Goal: Contribute content: Add original content to the website for others to see

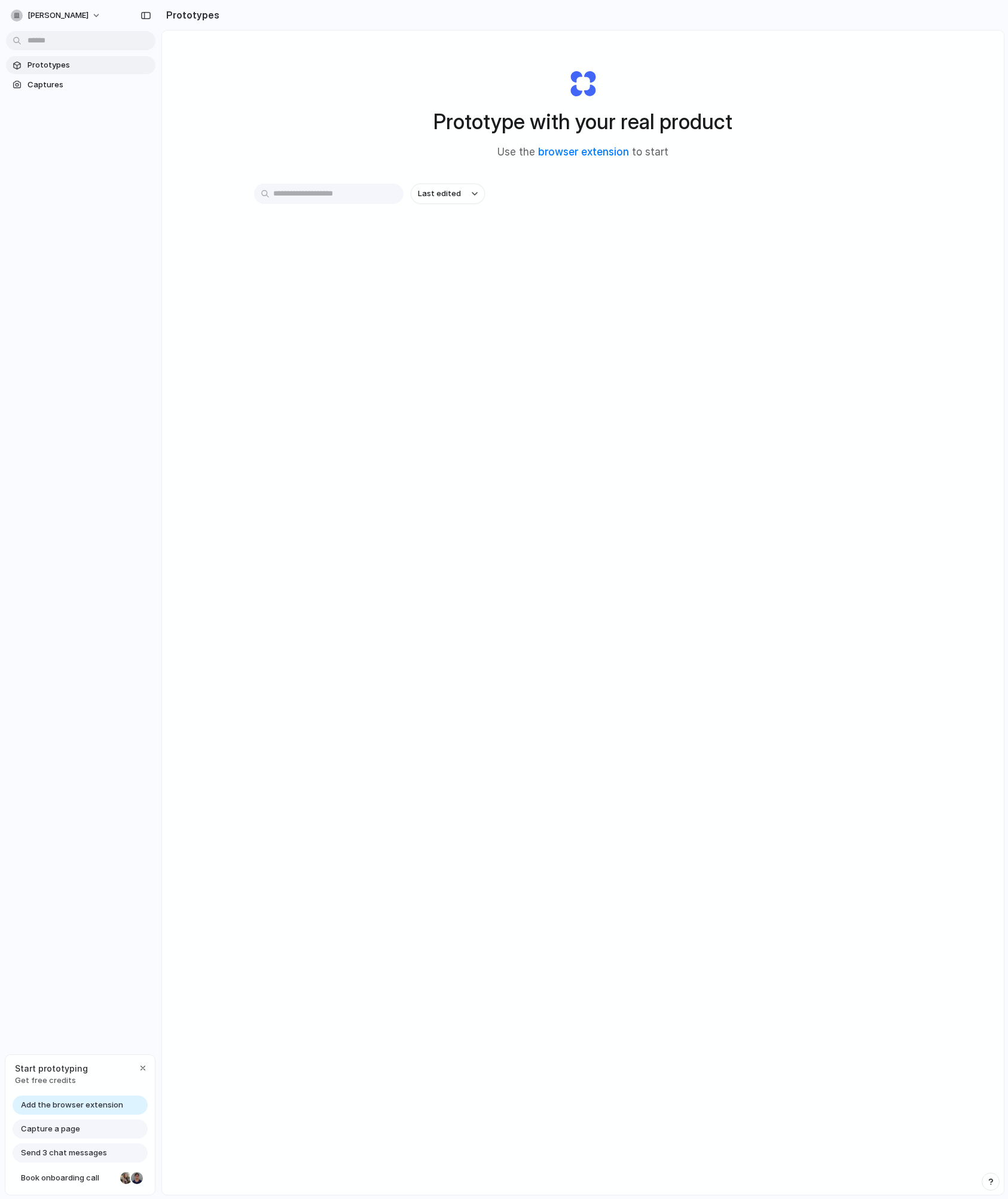
click at [86, 1102] on span "Add the browser extension" at bounding box center [71, 1105] width 102 height 12
click at [589, 157] on link "browser extension" at bounding box center [584, 152] width 91 height 12
click at [47, 81] on span "Captures" at bounding box center [89, 85] width 123 height 12
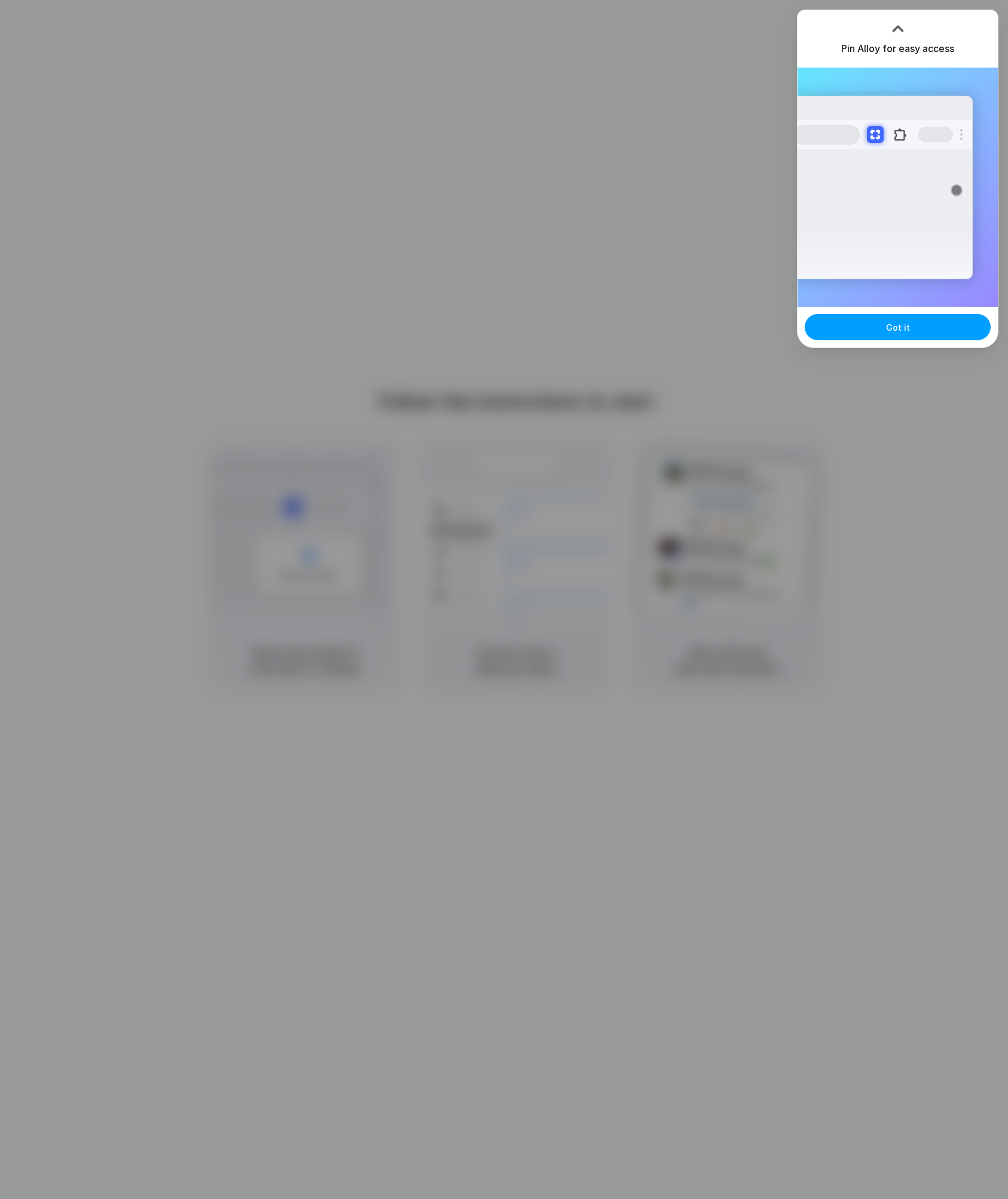
click at [897, 322] on span "Got it" at bounding box center [897, 327] width 24 height 12
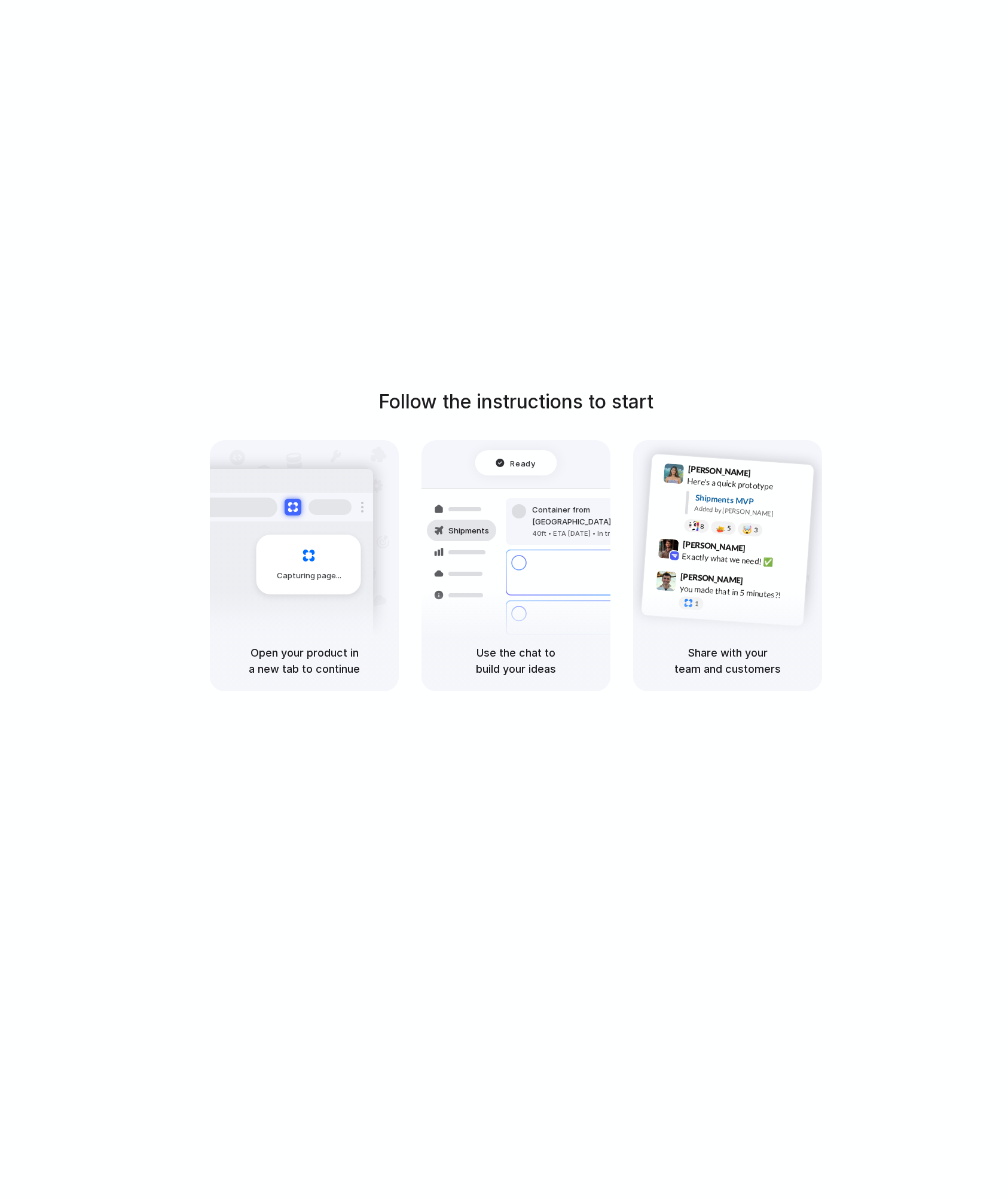
click at [624, 141] on div "Follow the instructions to start Capturing page Open your product in a new tab …" at bounding box center [516, 612] width 1032 height 1223
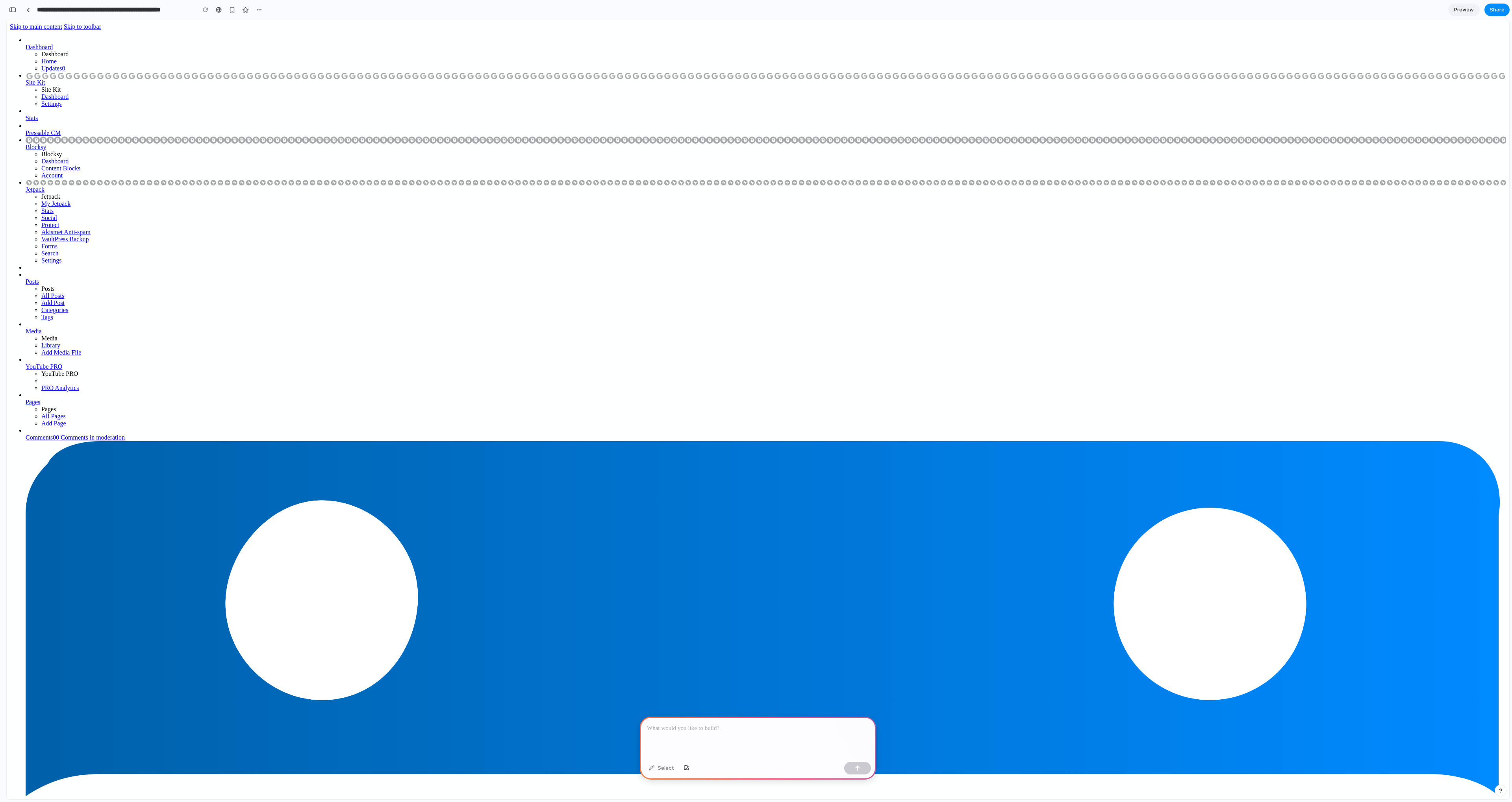
click at [663, 11] on span "Preview" at bounding box center [1464, 9] width 20 height 8
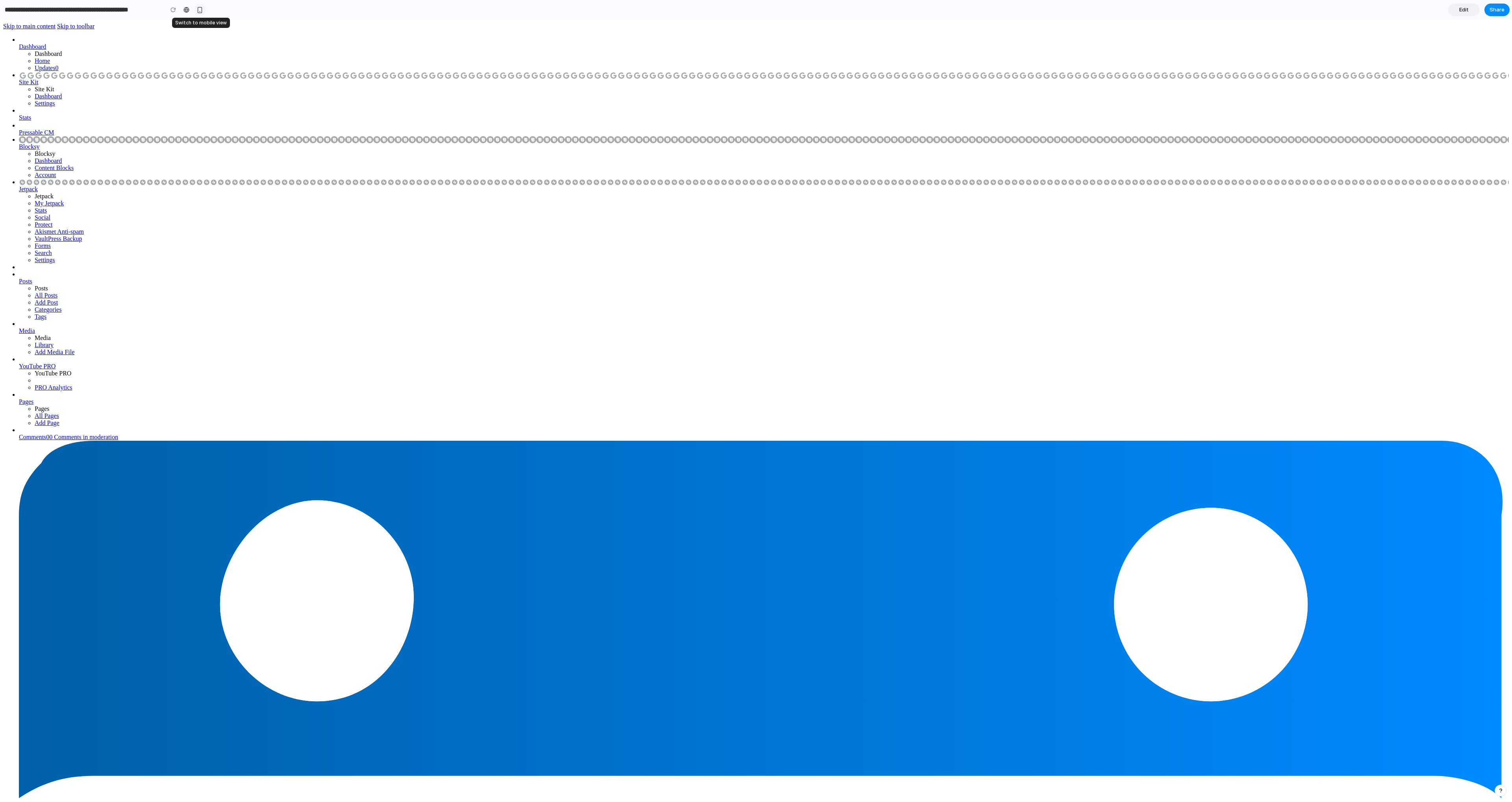
click at [202, 9] on div "button" at bounding box center [200, 9] width 6 height 6
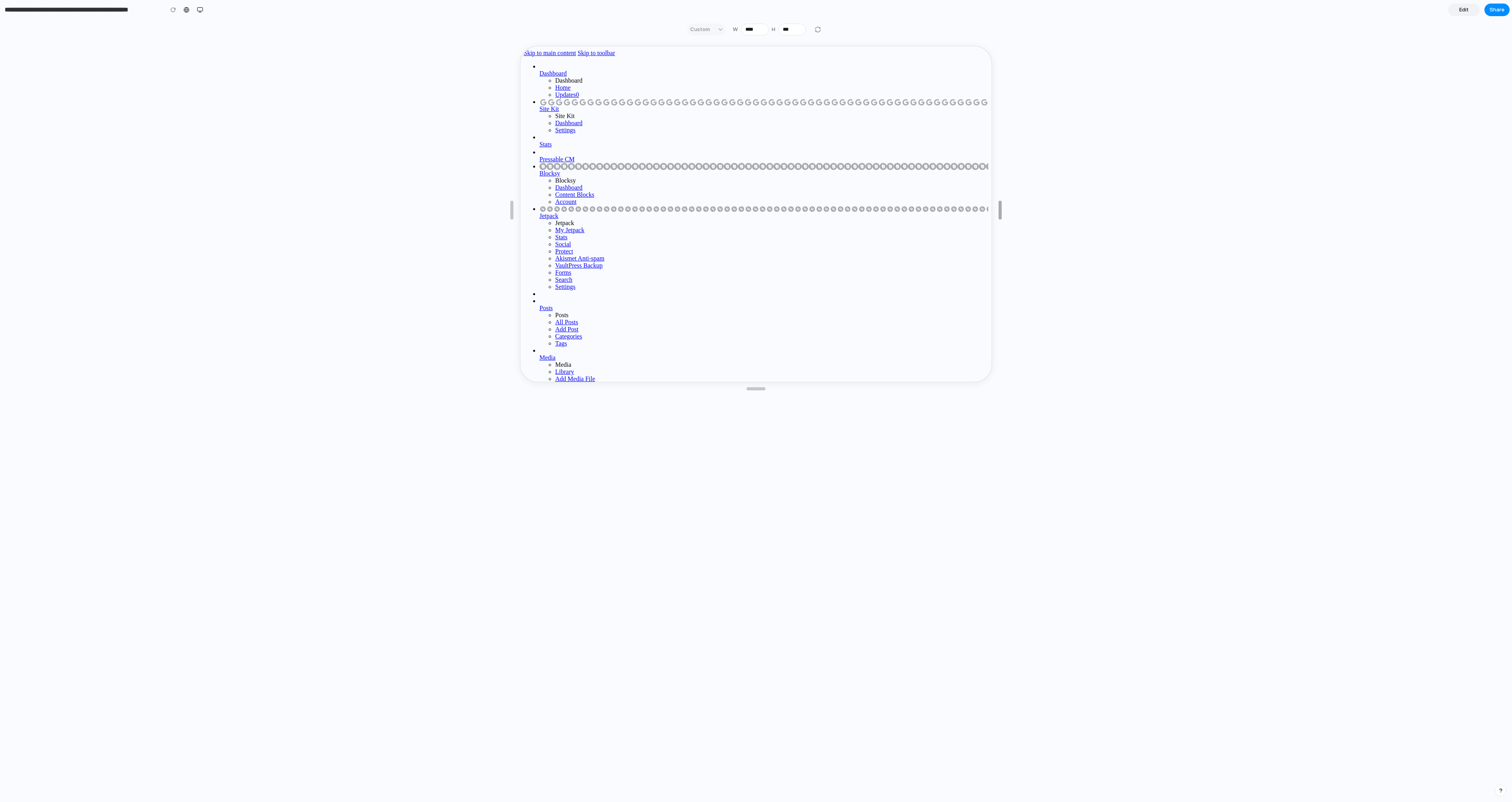
drag, startPoint x: 842, startPoint y: 206, endPoint x: 1215, endPoint y: 242, distance: 374.7
click at [540, 353] on div "Media" at bounding box center [763, 357] width 449 height 7
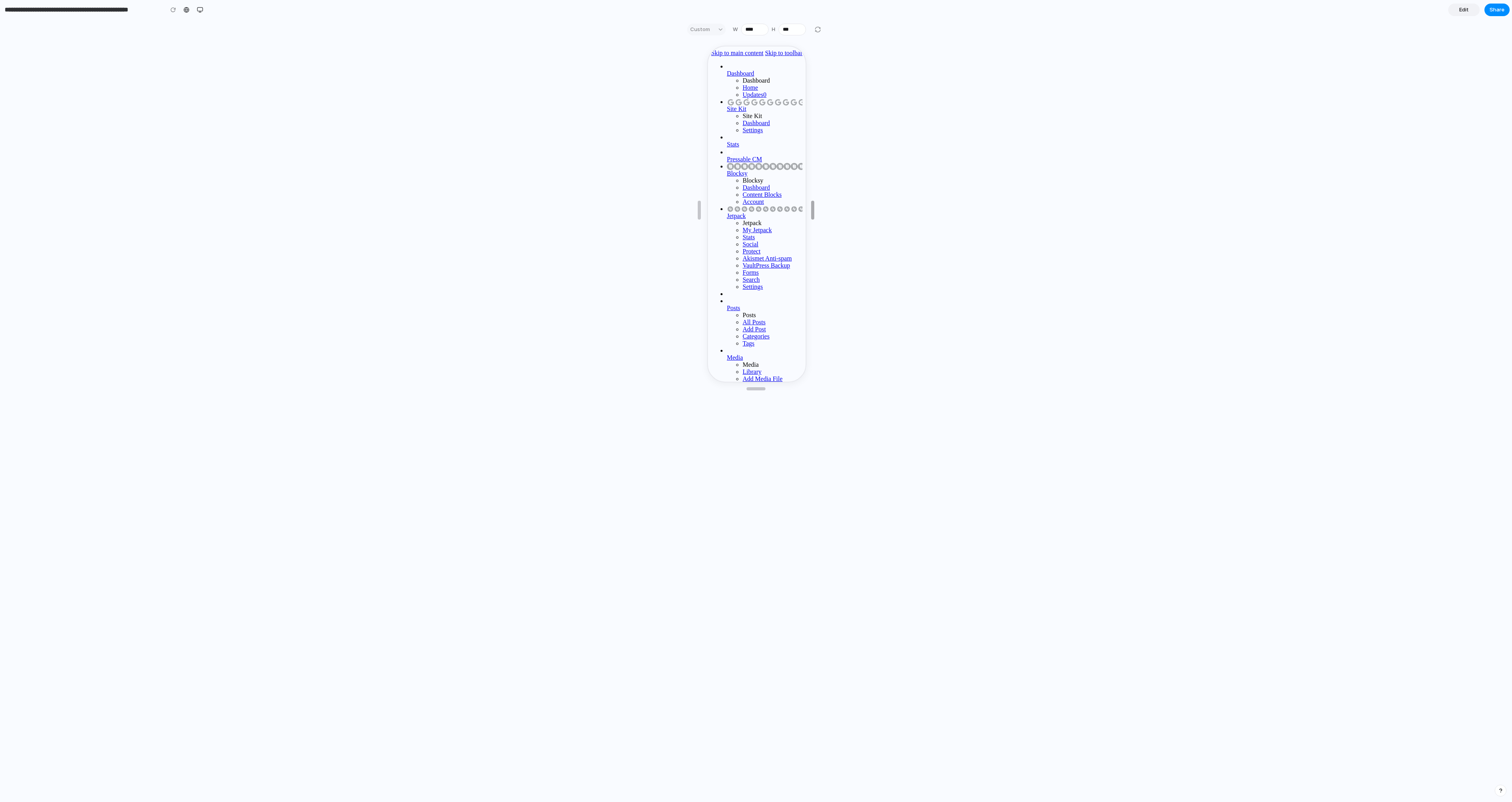
type input "****"
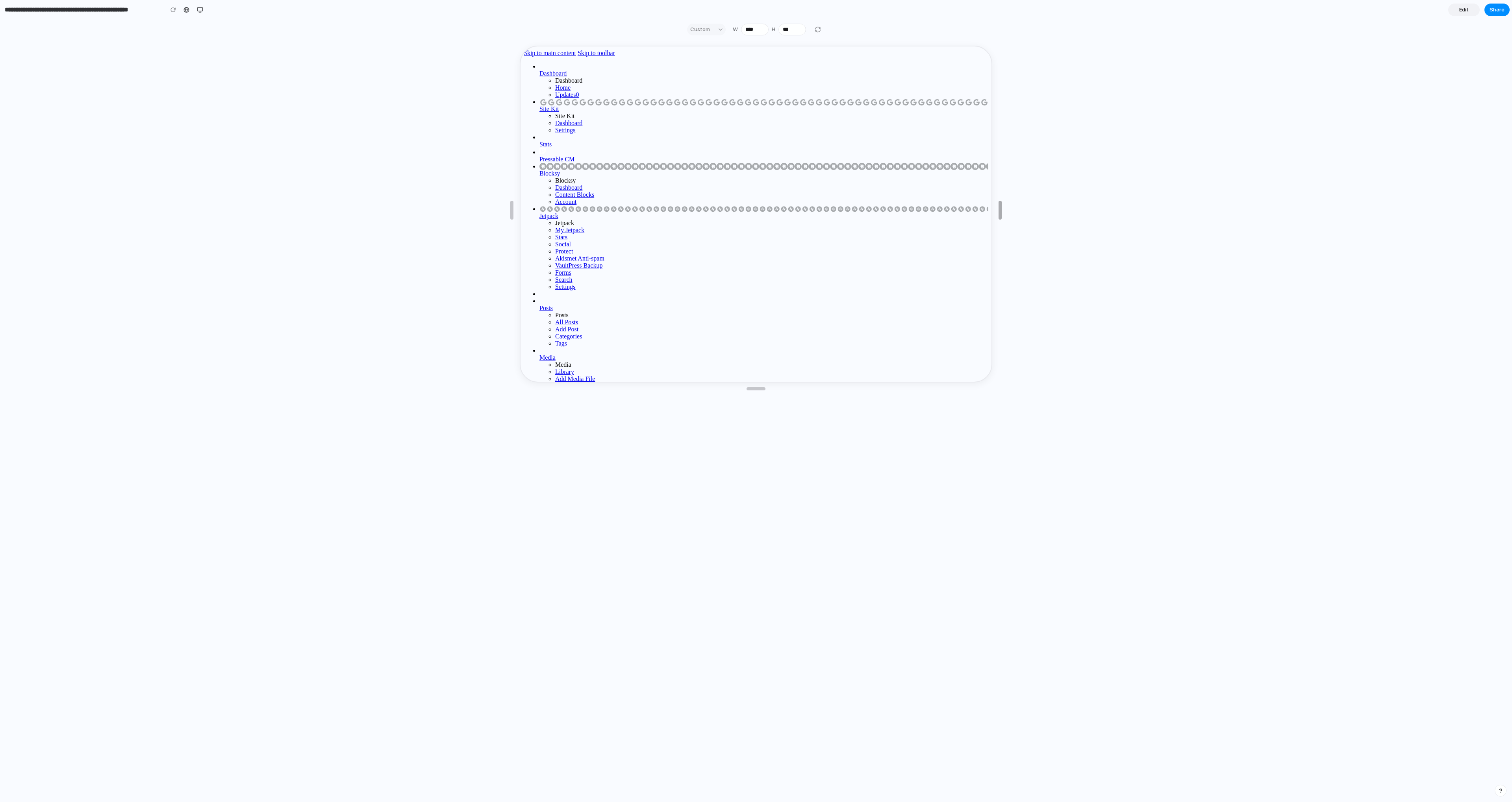
drag, startPoint x: 1002, startPoint y: 207, endPoint x: 1238, endPoint y: 201, distance: 236.1
click at [200, 9] on div "button" at bounding box center [200, 9] width 6 height 6
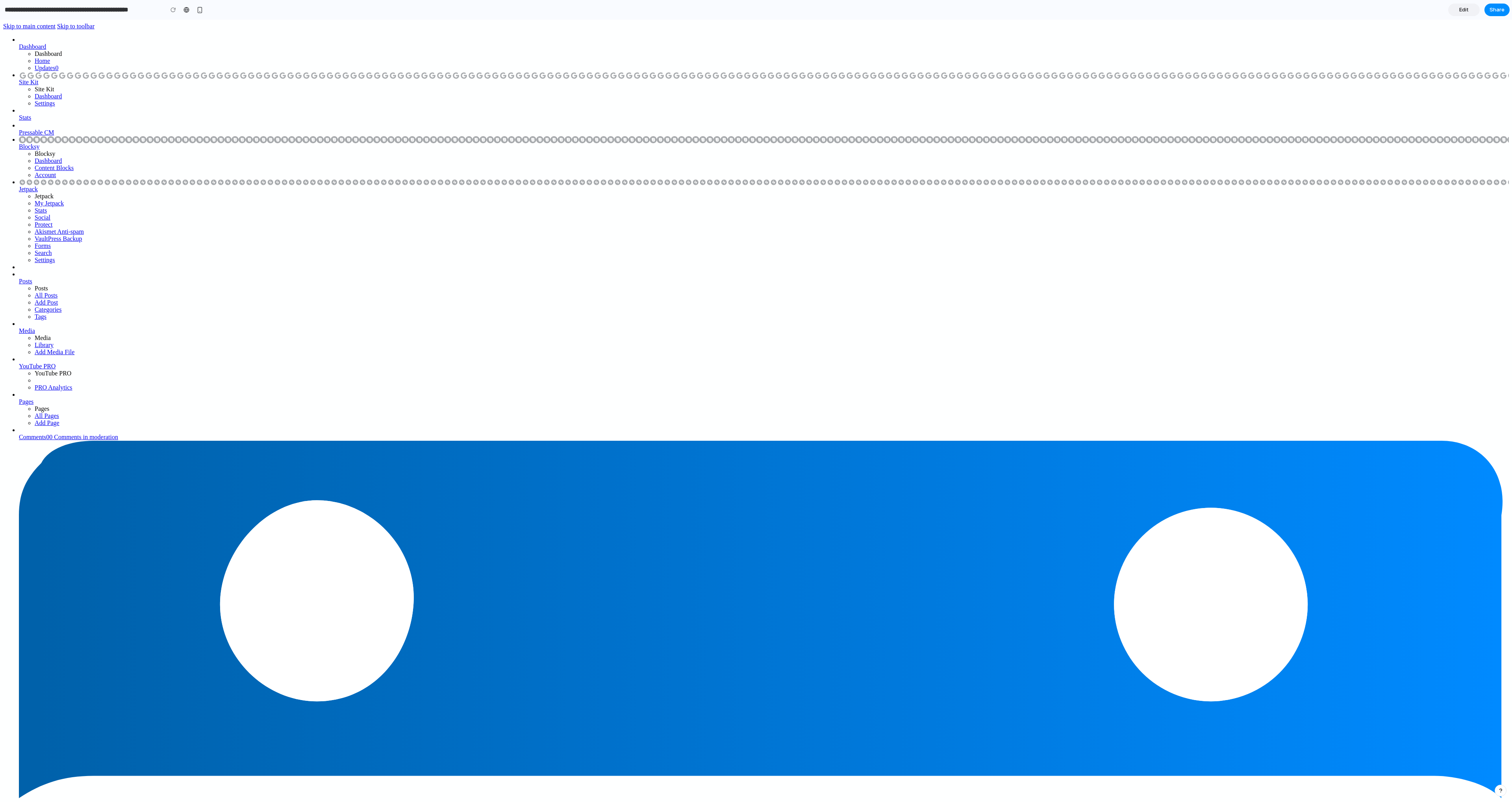
click at [663, 9] on span "Edit" at bounding box center [1464, 9] width 9 height 8
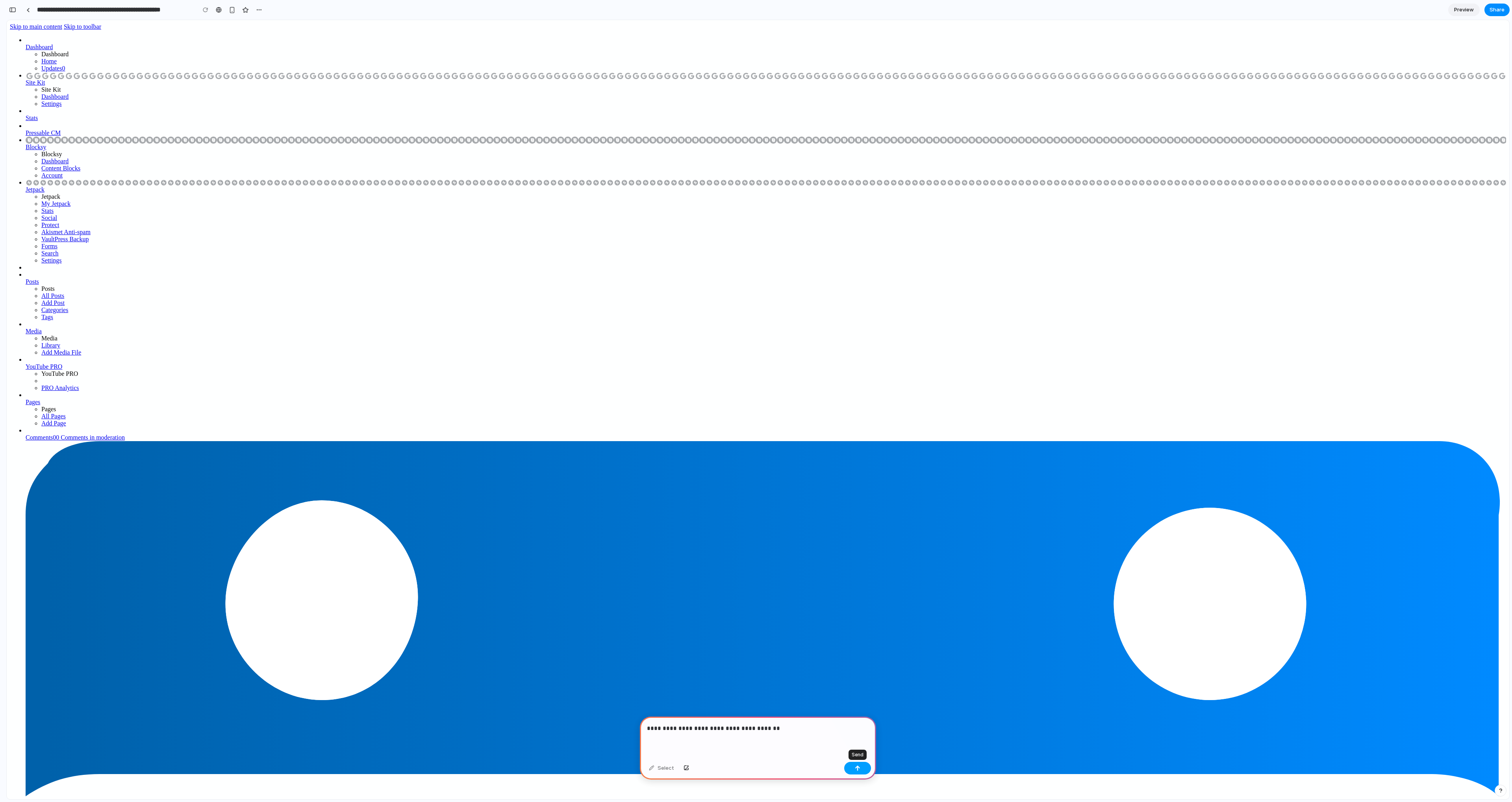
click at [663, 766] on button "button" at bounding box center [858, 768] width 27 height 12
type input "**********"
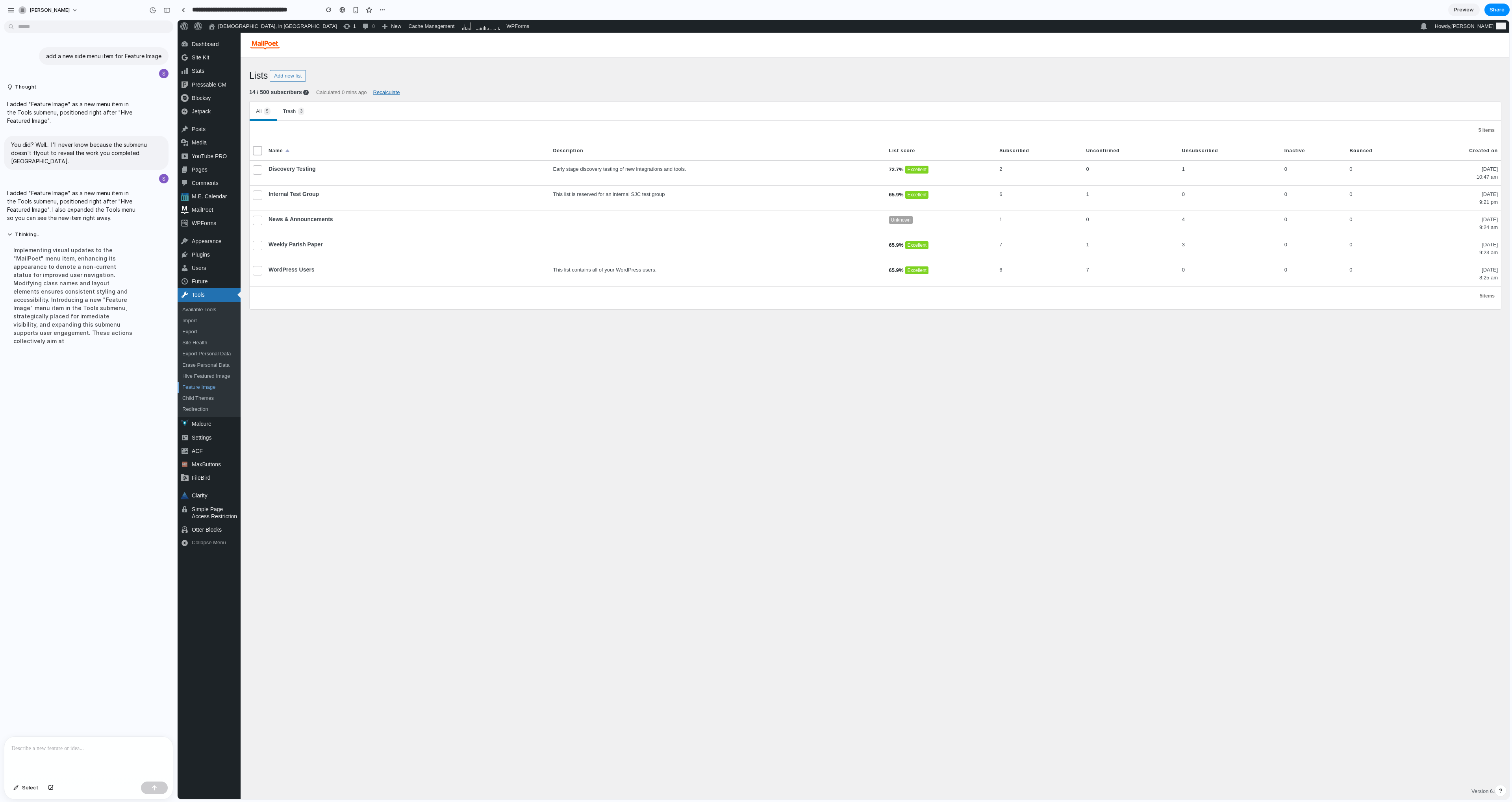
click at [198, 390] on link "Feature Image" at bounding box center [209, 387] width 63 height 11
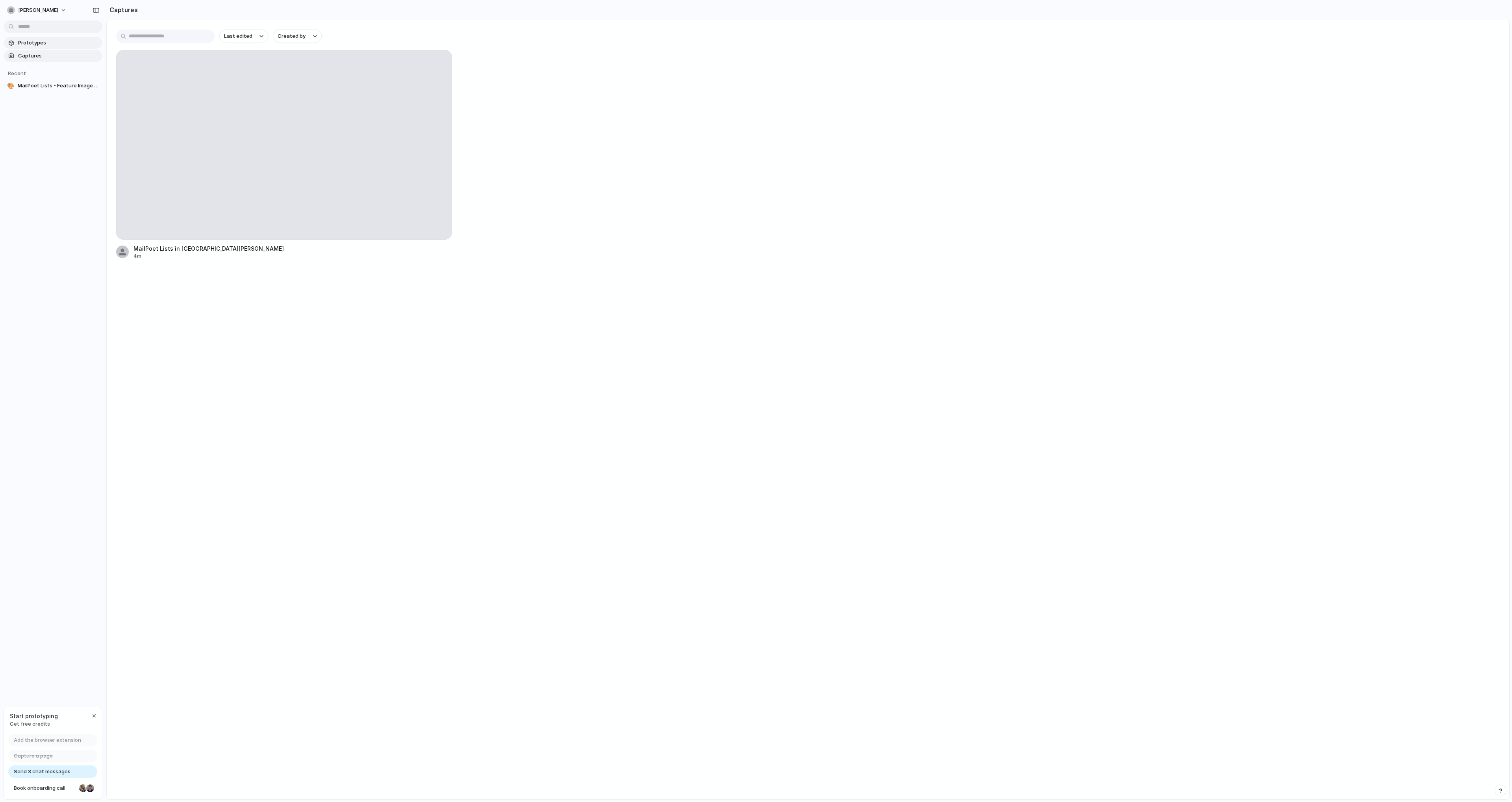
click at [39, 39] on span "Prototypes" at bounding box center [59, 42] width 81 height 8
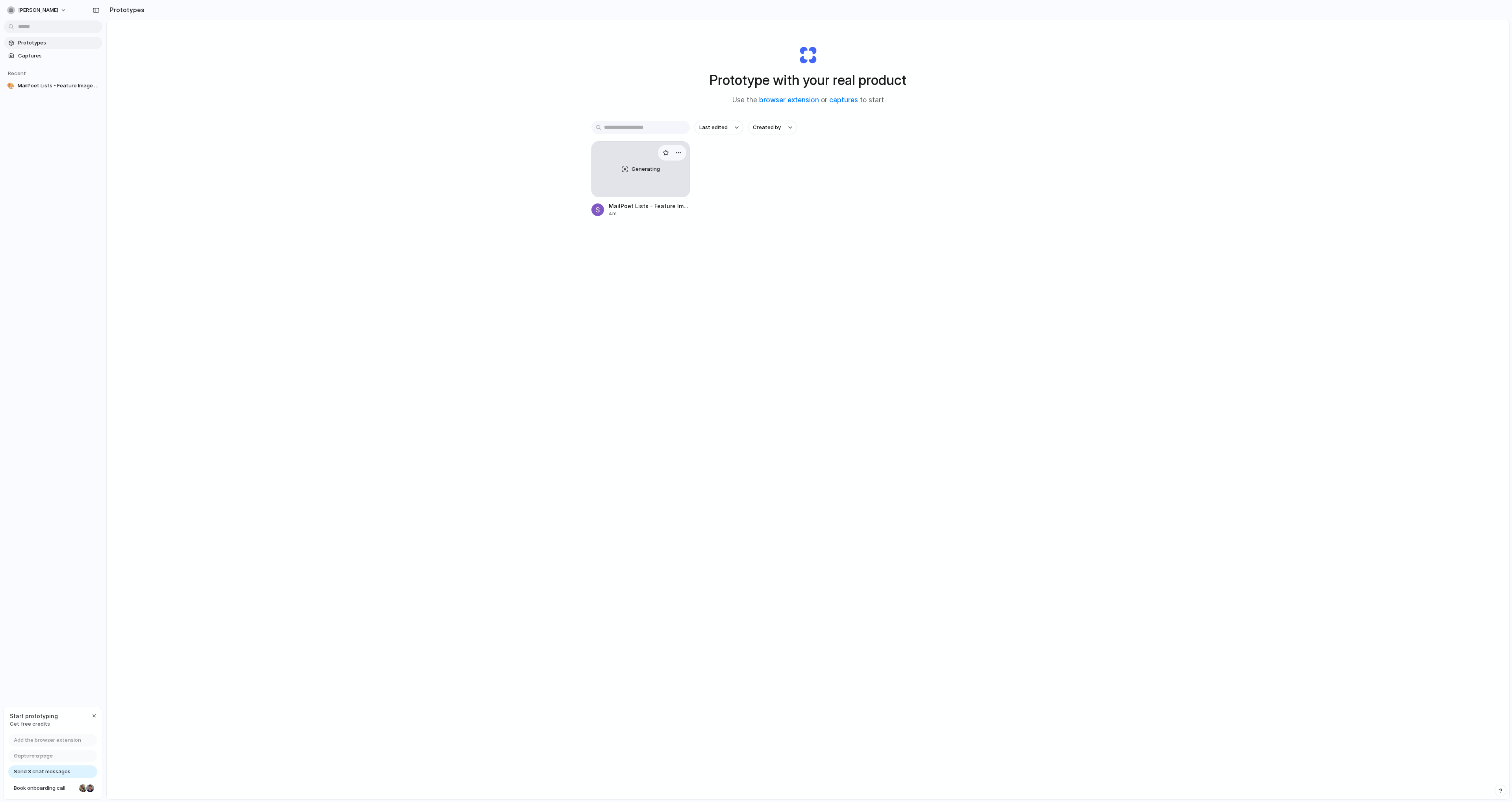
click at [627, 158] on div "Generating" at bounding box center [640, 169] width 97 height 55
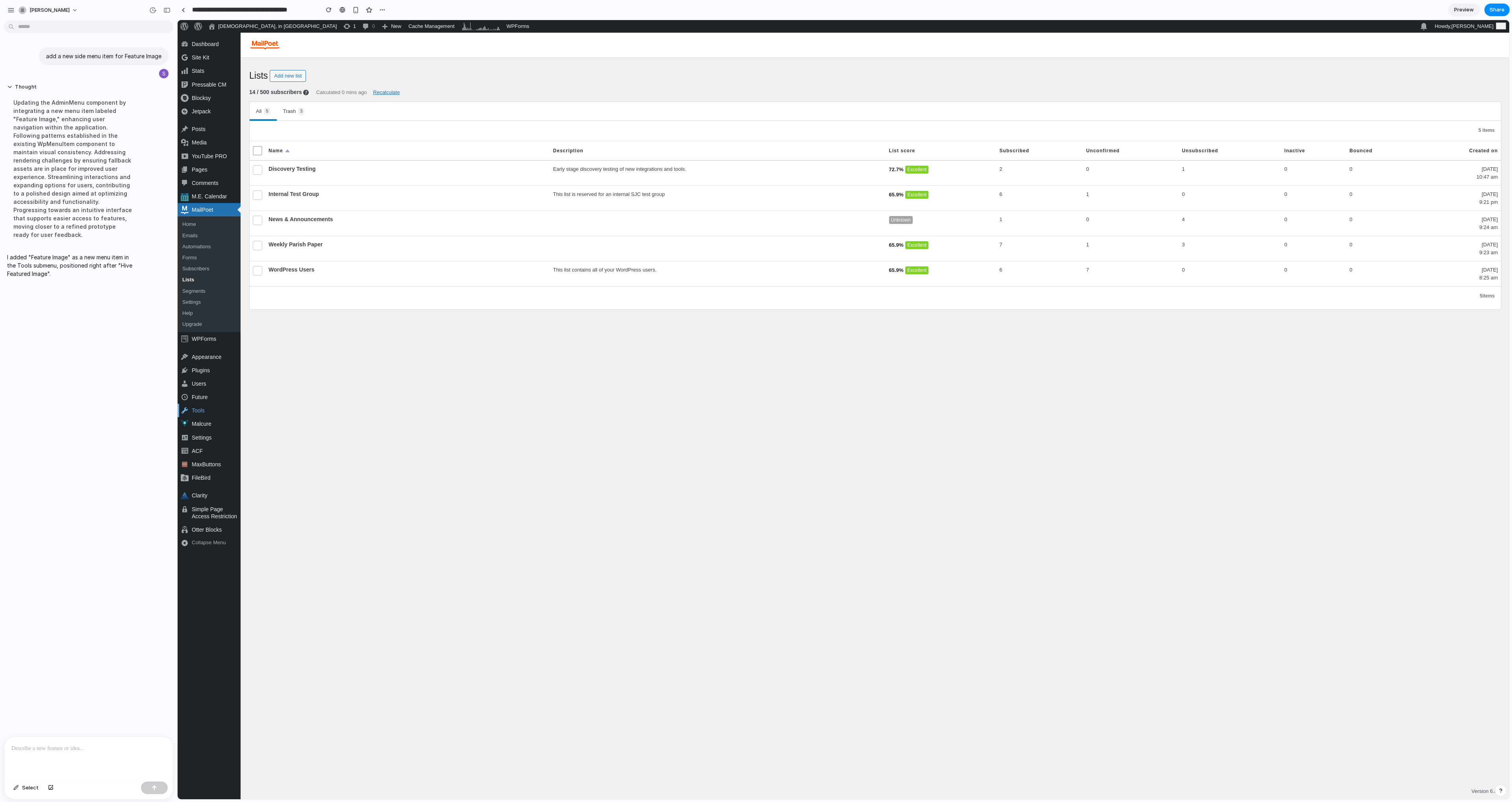
click at [200, 410] on div "Tools" at bounding box center [209, 410] width 63 height 13
click at [203, 411] on div "Tools" at bounding box center [209, 410] width 63 height 13
click at [203, 412] on div "Tools" at bounding box center [209, 410] width 63 height 13
click at [203, 398] on div "Future" at bounding box center [209, 397] width 63 height 13
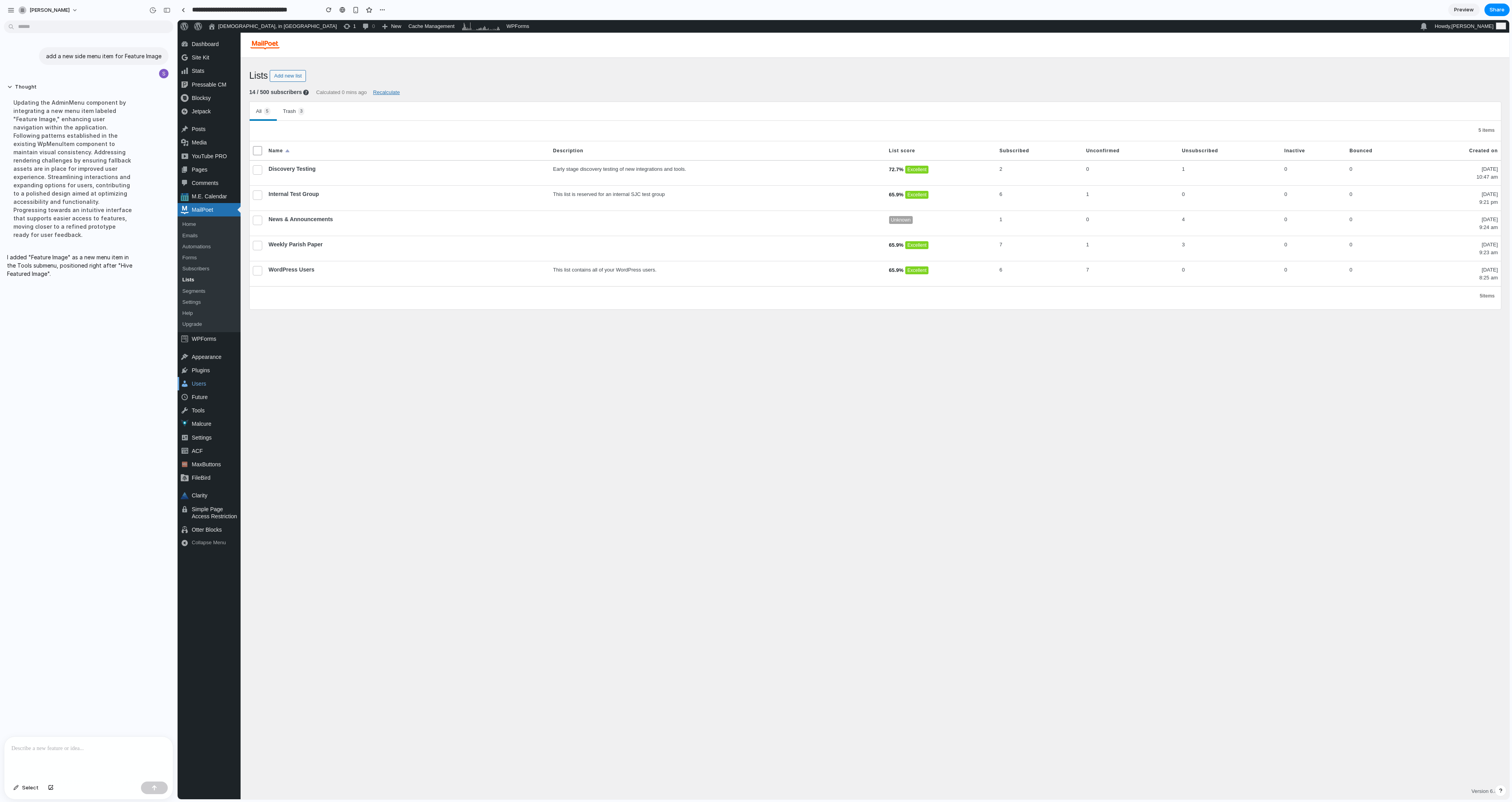
click at [203, 383] on div "Users" at bounding box center [209, 384] width 63 height 13
click at [204, 371] on div "Plugins 0" at bounding box center [209, 370] width 63 height 13
click at [208, 354] on div "Appearance" at bounding box center [209, 357] width 63 height 13
click at [392, 370] on div "Skip to main content Skip to toolbar Dashboard Home Updates 0 Site Kit Dashboar…" at bounding box center [843, 416] width 1332 height 767
click at [198, 411] on div "Tools" at bounding box center [209, 410] width 63 height 13
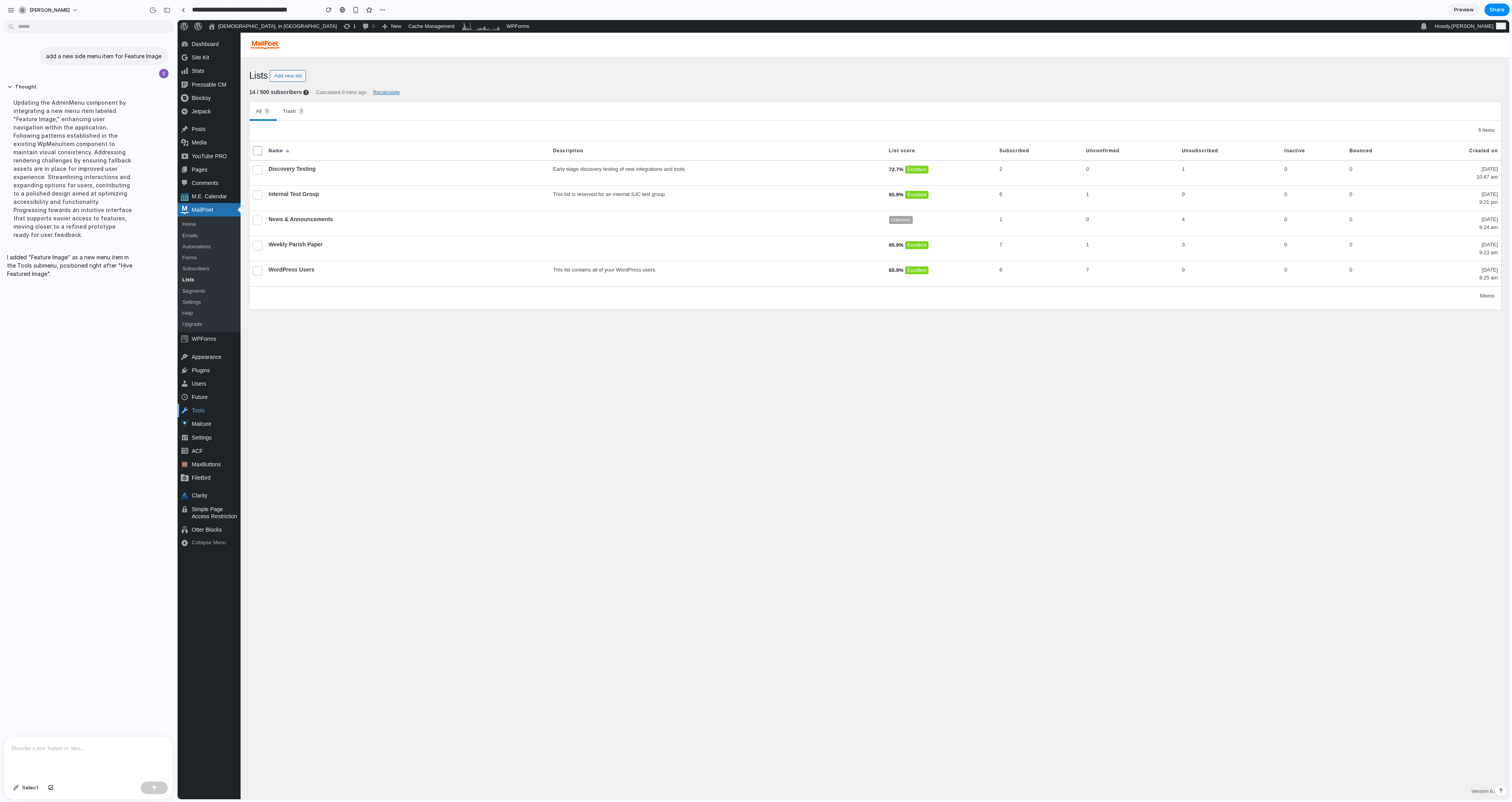
click at [198, 411] on div "Tools" at bounding box center [209, 410] width 63 height 13
click at [47, 744] on p at bounding box center [88, 749] width 154 height 9
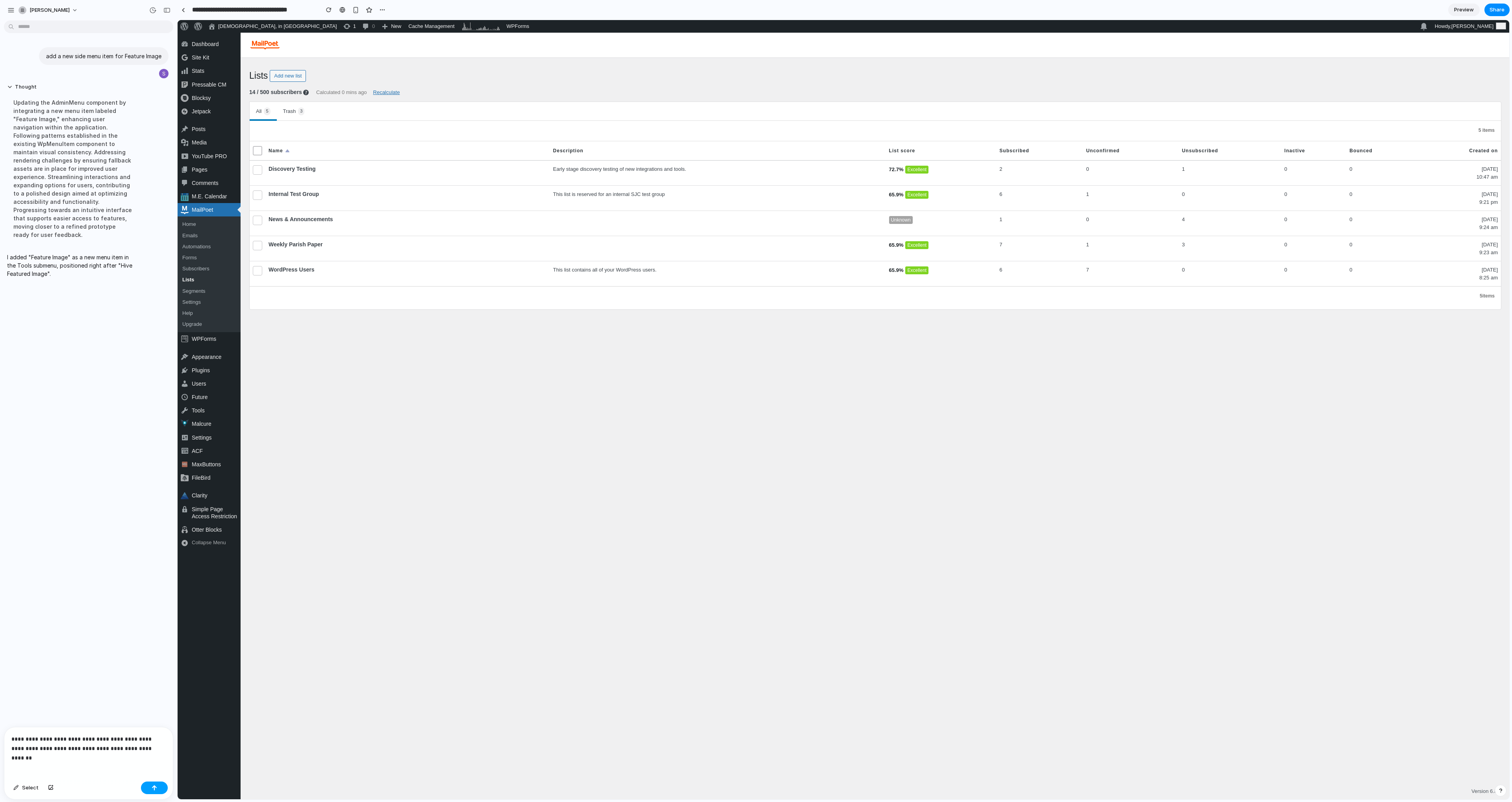
click at [157, 790] on button "button" at bounding box center [154, 787] width 27 height 12
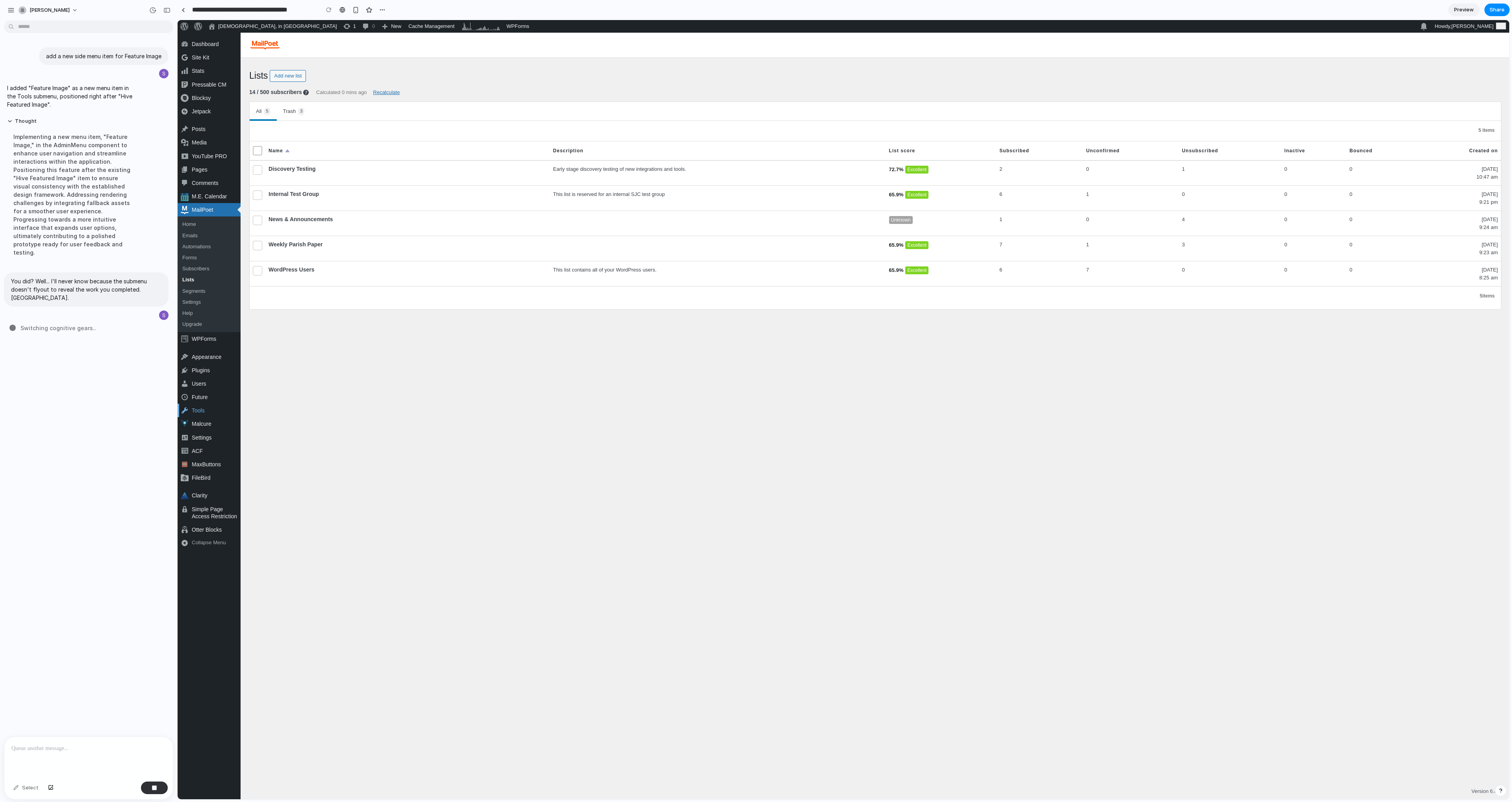
click at [211, 409] on div "Tools" at bounding box center [209, 410] width 63 height 13
click at [198, 411] on div "Tools" at bounding box center [209, 410] width 63 height 13
click at [400, 414] on div "Skip to main content Skip to toolbar Dashboard Home Updates 0 Site Kit Dashboar…" at bounding box center [843, 416] width 1332 height 767
click at [199, 412] on div "Tools" at bounding box center [209, 410] width 63 height 13
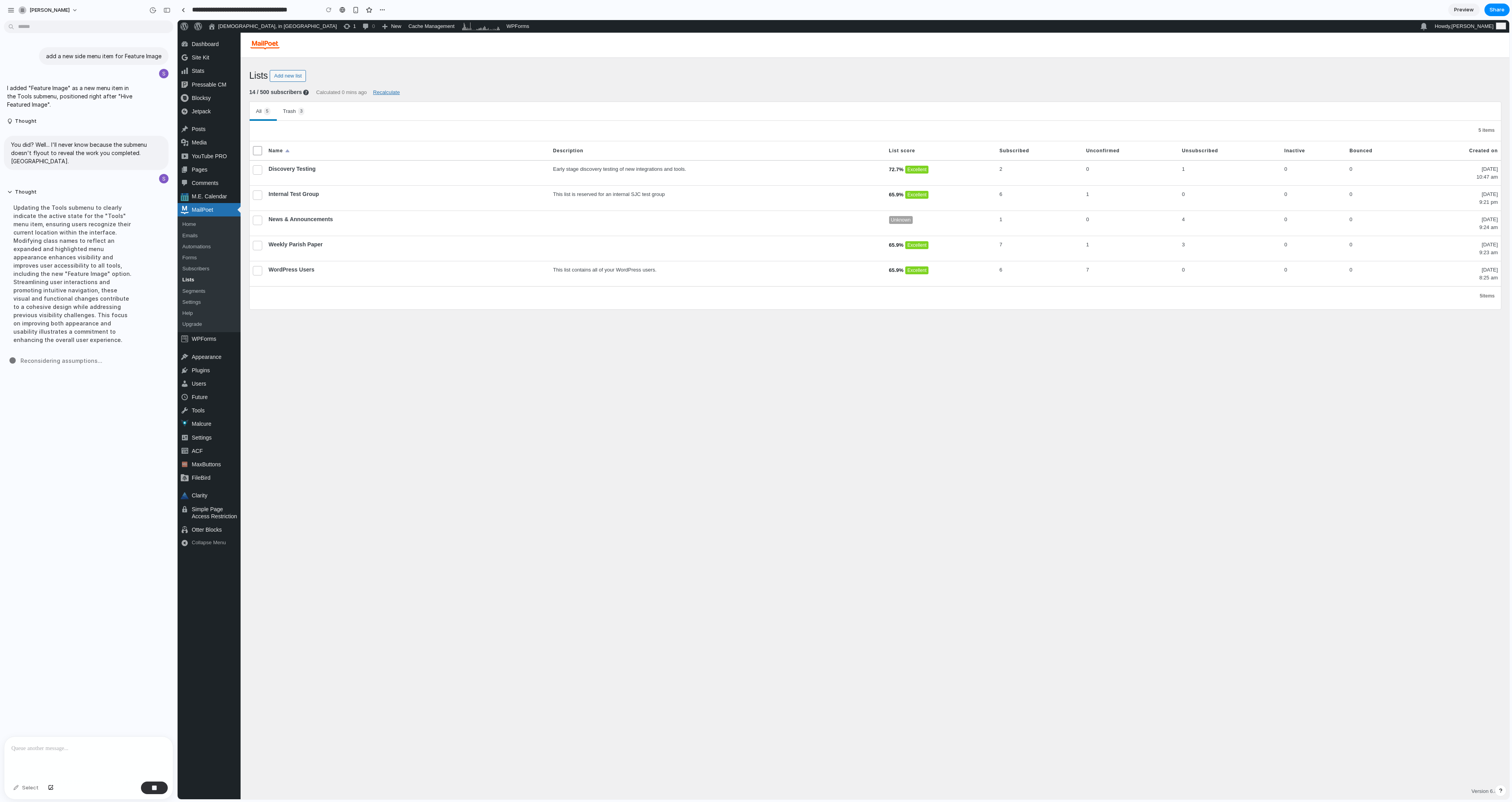
click at [415, 539] on div "Skip to main content Skip to toolbar Dashboard Home Updates 0 Site Kit Dashboar…" at bounding box center [843, 416] width 1332 height 767
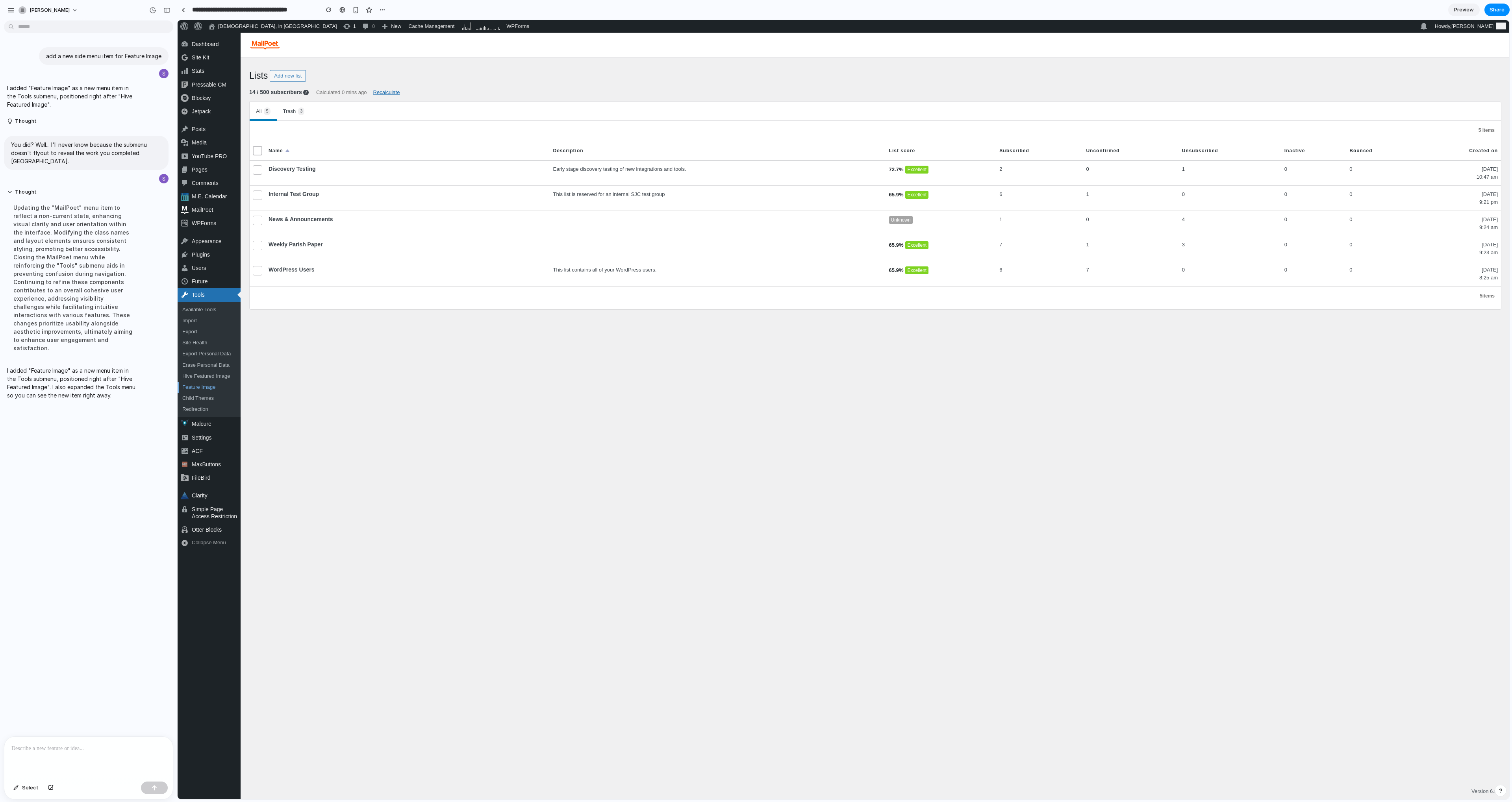
click at [212, 387] on link "Feature Image" at bounding box center [209, 387] width 63 height 11
click at [206, 425] on div "Malcure" at bounding box center [209, 424] width 63 height 13
click at [1467, 9] on span "Preview" at bounding box center [1464, 9] width 20 height 8
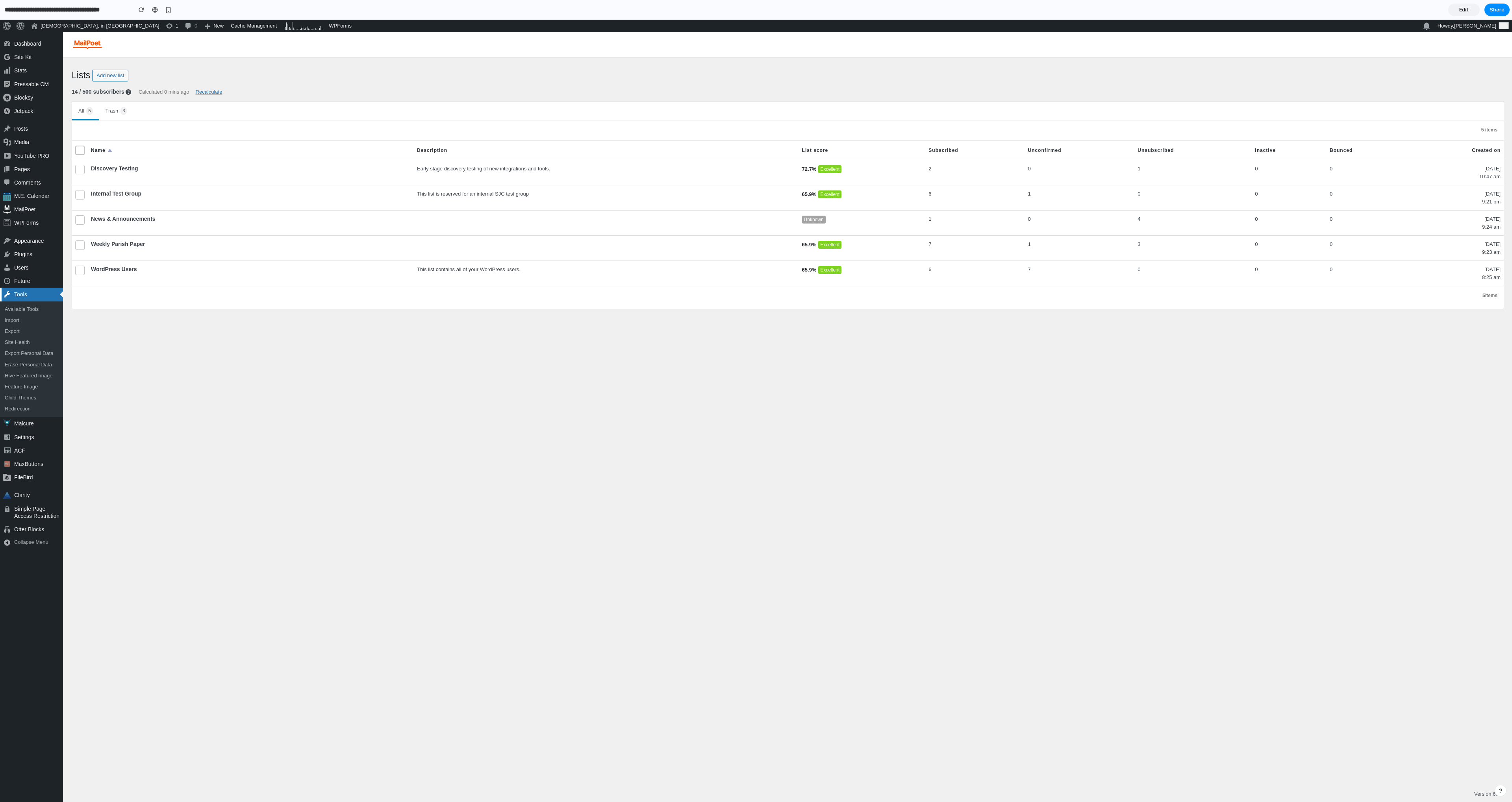
click at [31, 293] on div "Tools" at bounding box center [31, 294] width 63 height 13
click at [33, 245] on div "Appearance" at bounding box center [31, 241] width 63 height 13
click at [28, 155] on div "YouTube PRO" at bounding box center [31, 155] width 63 height 13
click at [1467, 9] on span "Edit" at bounding box center [1464, 9] width 9 height 8
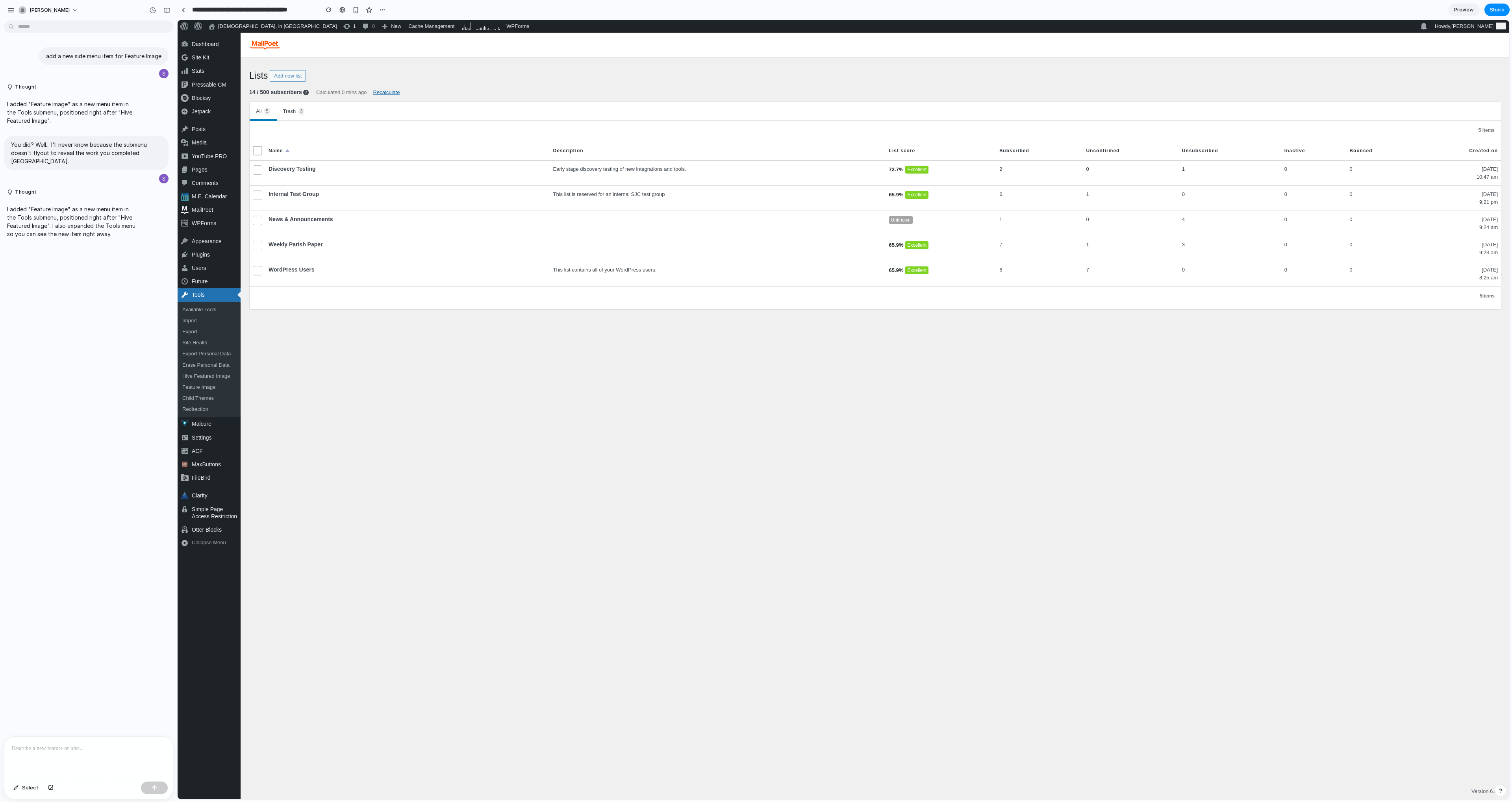
click at [47, 745] on p at bounding box center [88, 749] width 154 height 9
click at [55, 717] on p "**********" at bounding box center [87, 710] width 151 height 85
click at [101, 745] on p "**********" at bounding box center [87, 706] width 151 height 94
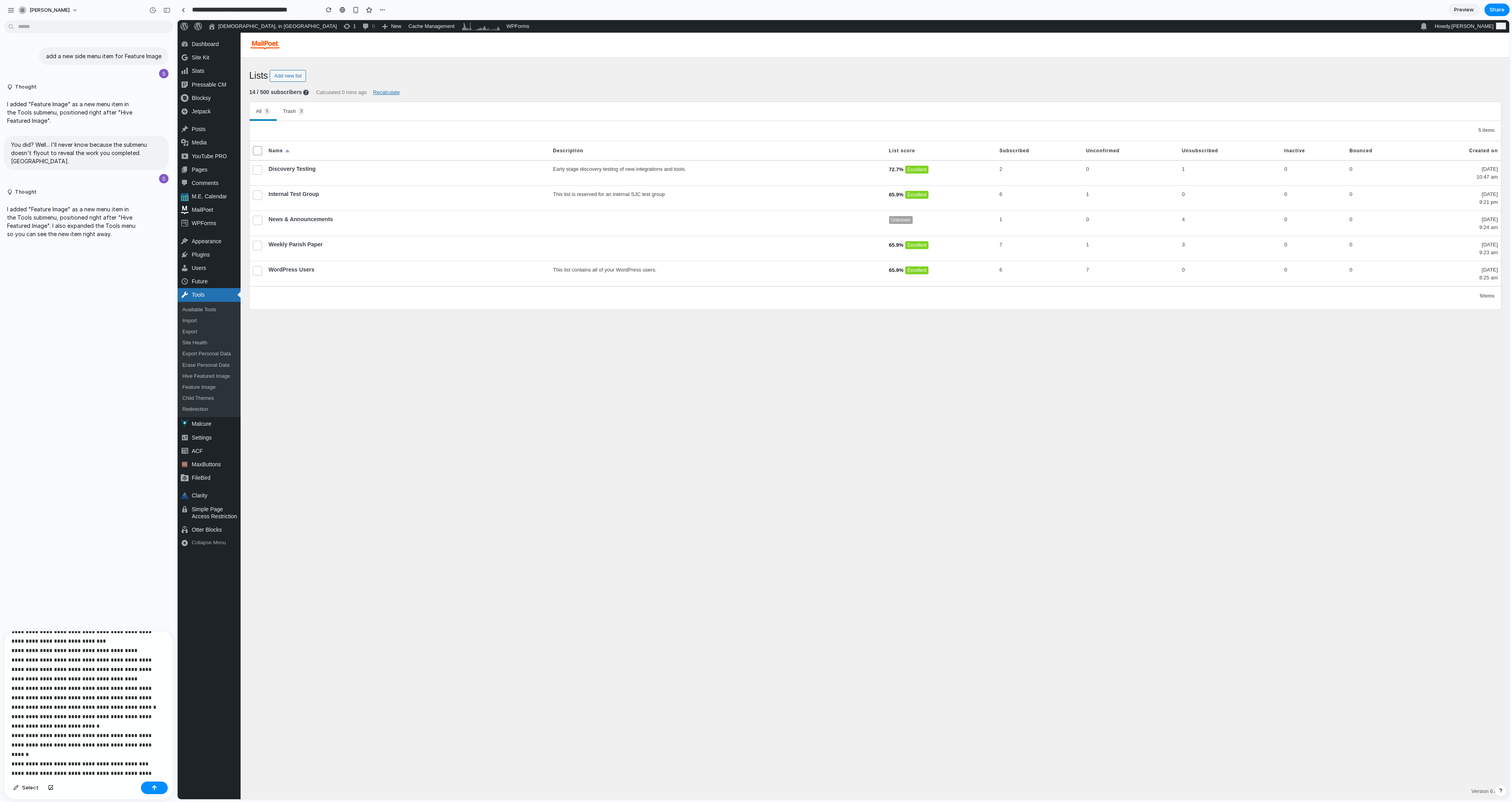
scroll to position [31, 0]
click at [153, 790] on div "button" at bounding box center [154, 787] width 5 height 5
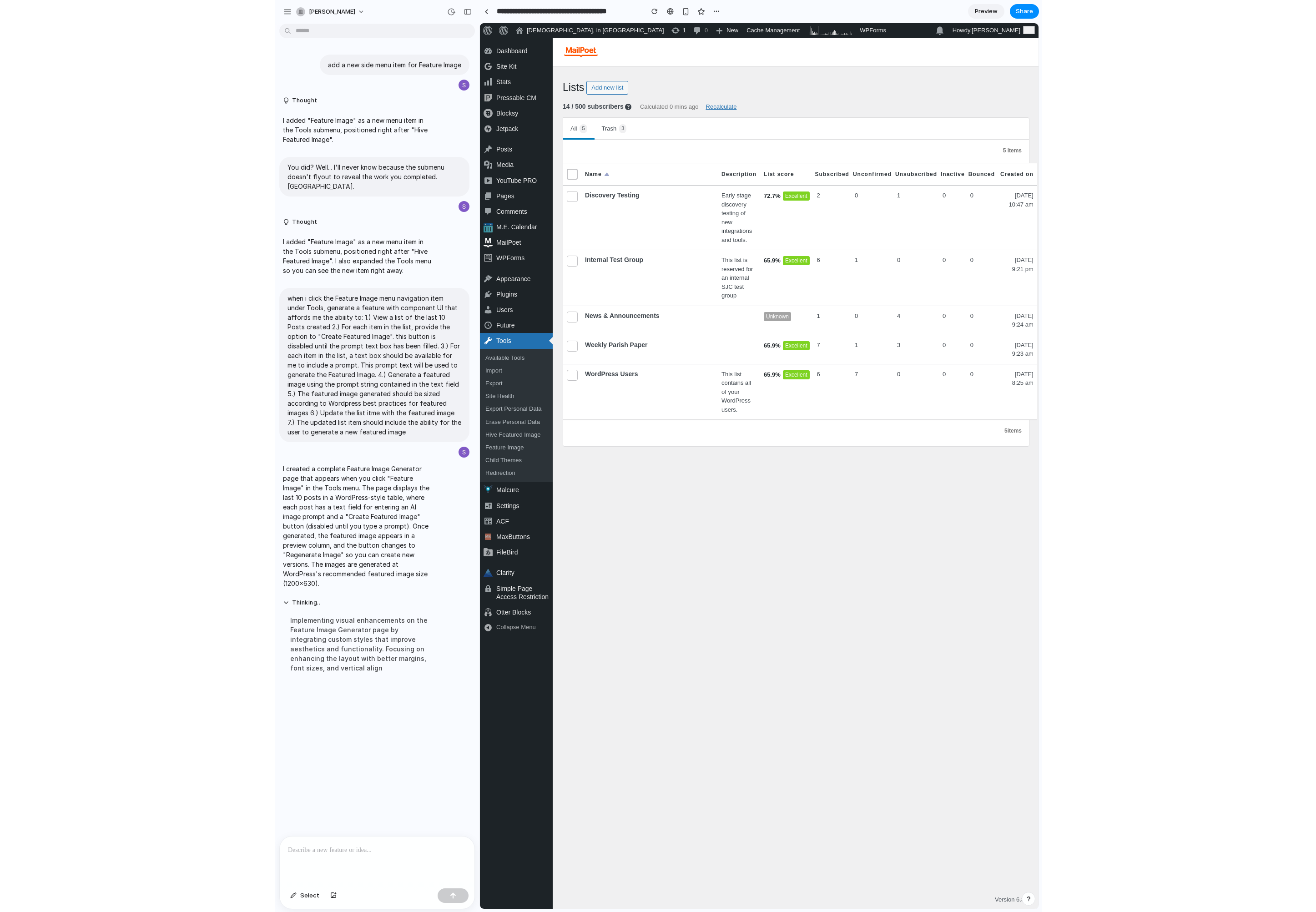
scroll to position [0, 0]
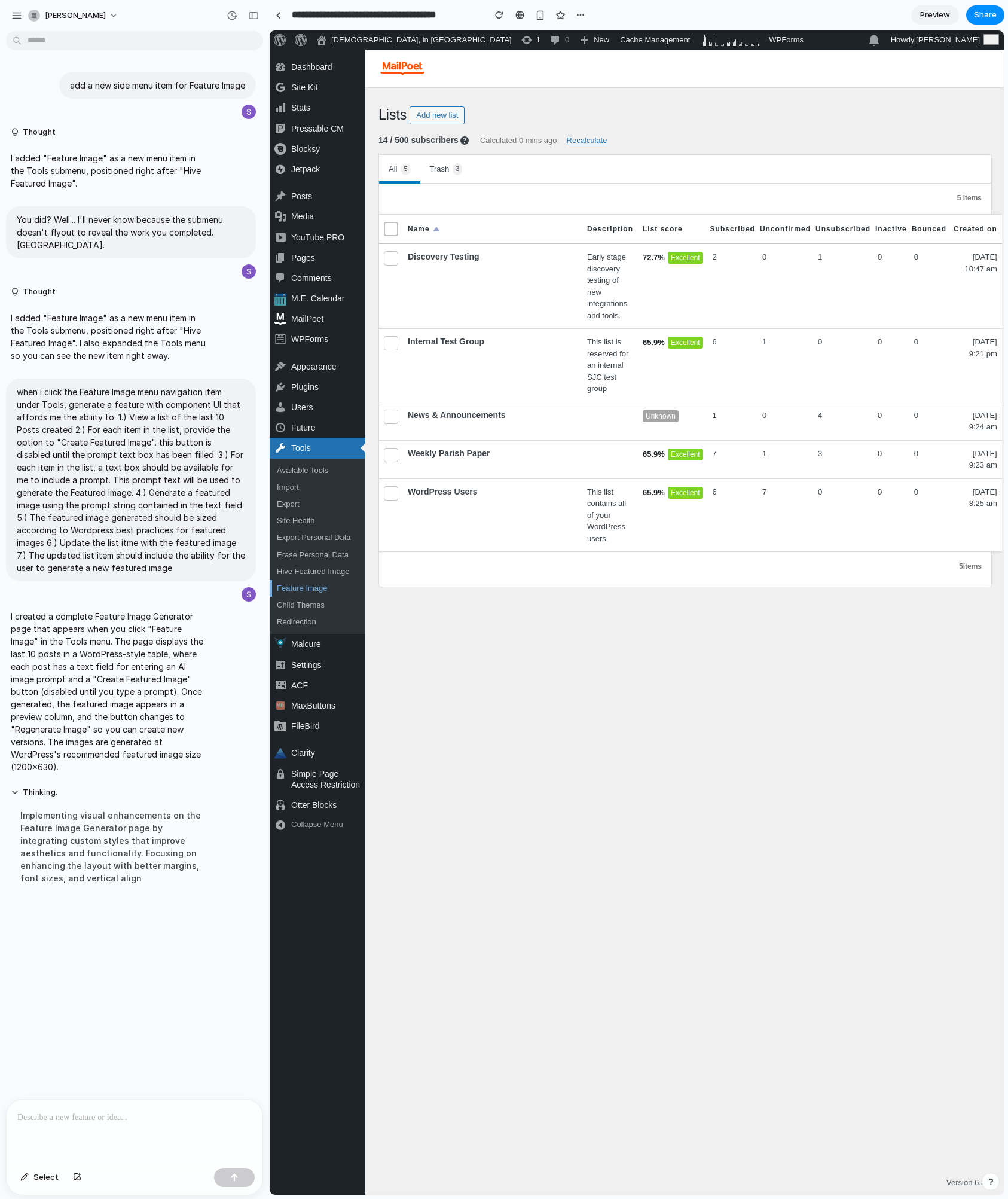
click at [316, 587] on link "Feature Image" at bounding box center [317, 588] width 95 height 17
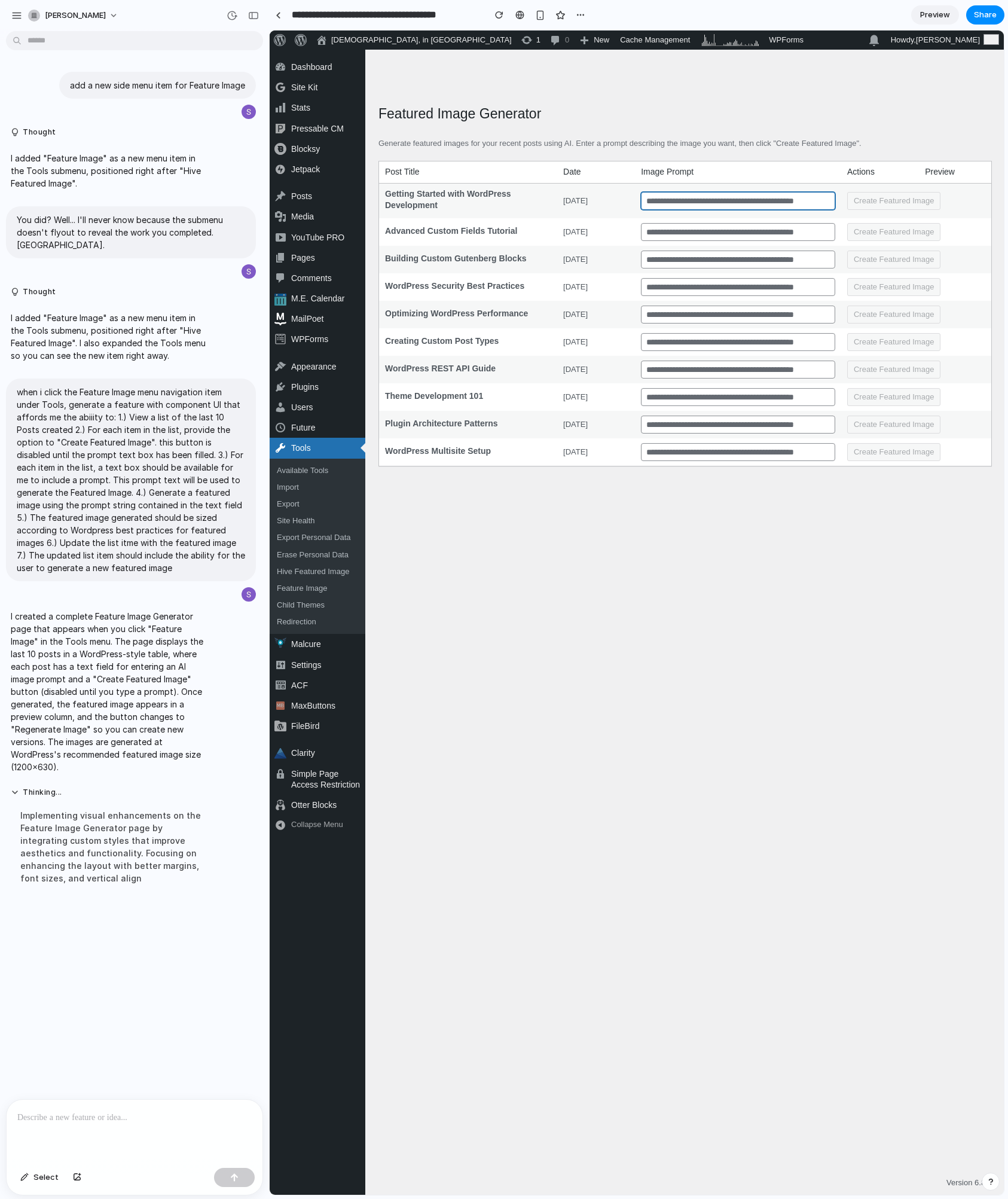
click at [671, 202] on input "text" at bounding box center [738, 201] width 194 height 18
type input "**********"
click at [915, 194] on button "Create Featured Image" at bounding box center [894, 201] width 94 height 18
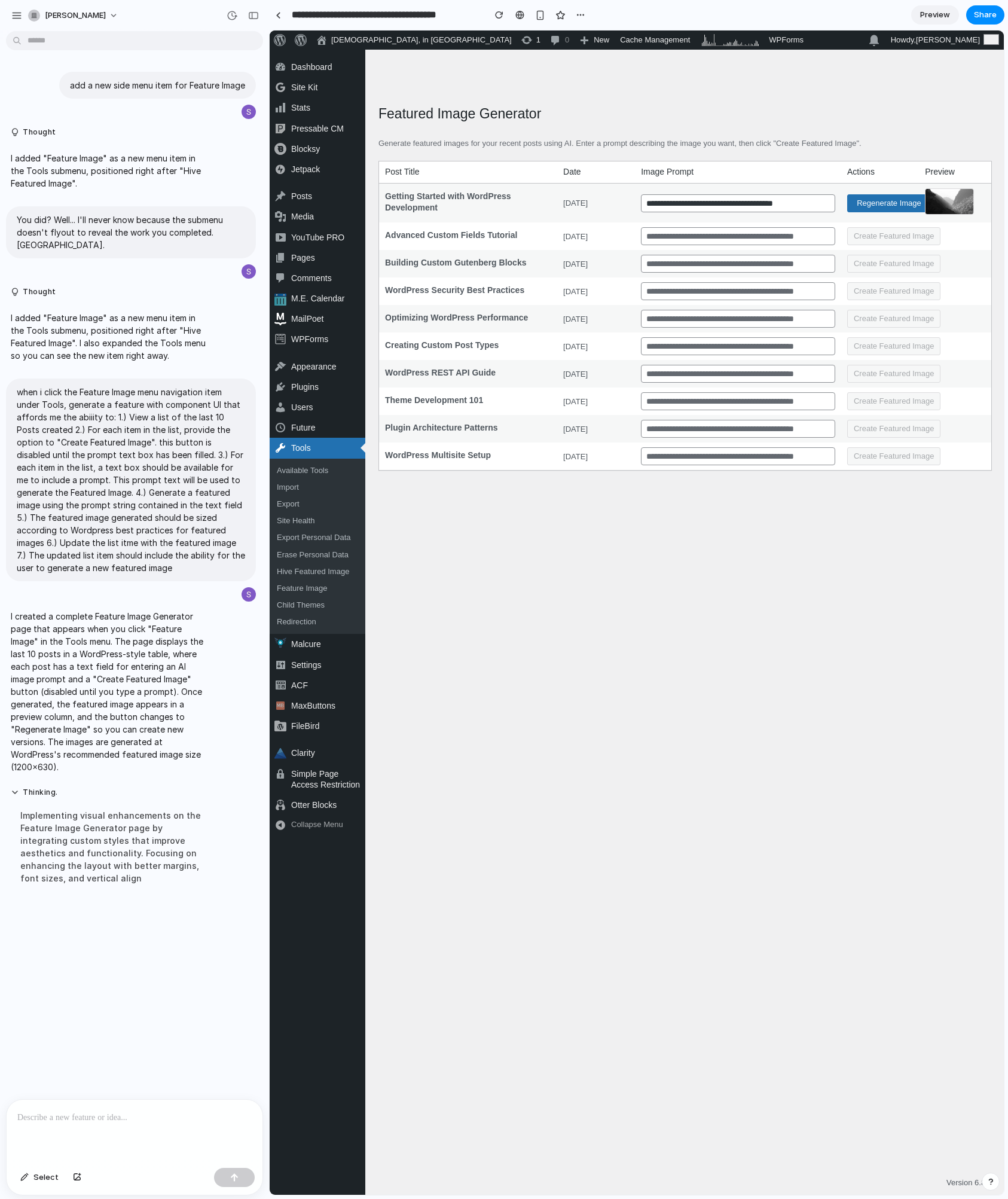
click at [941, 193] on img at bounding box center [949, 201] width 49 height 27
click at [886, 588] on div "Skip to main content Skip to toolbar Dashboard Home Updates 0 Site Kit Dashboar…" at bounding box center [637, 622] width 734 height 1146
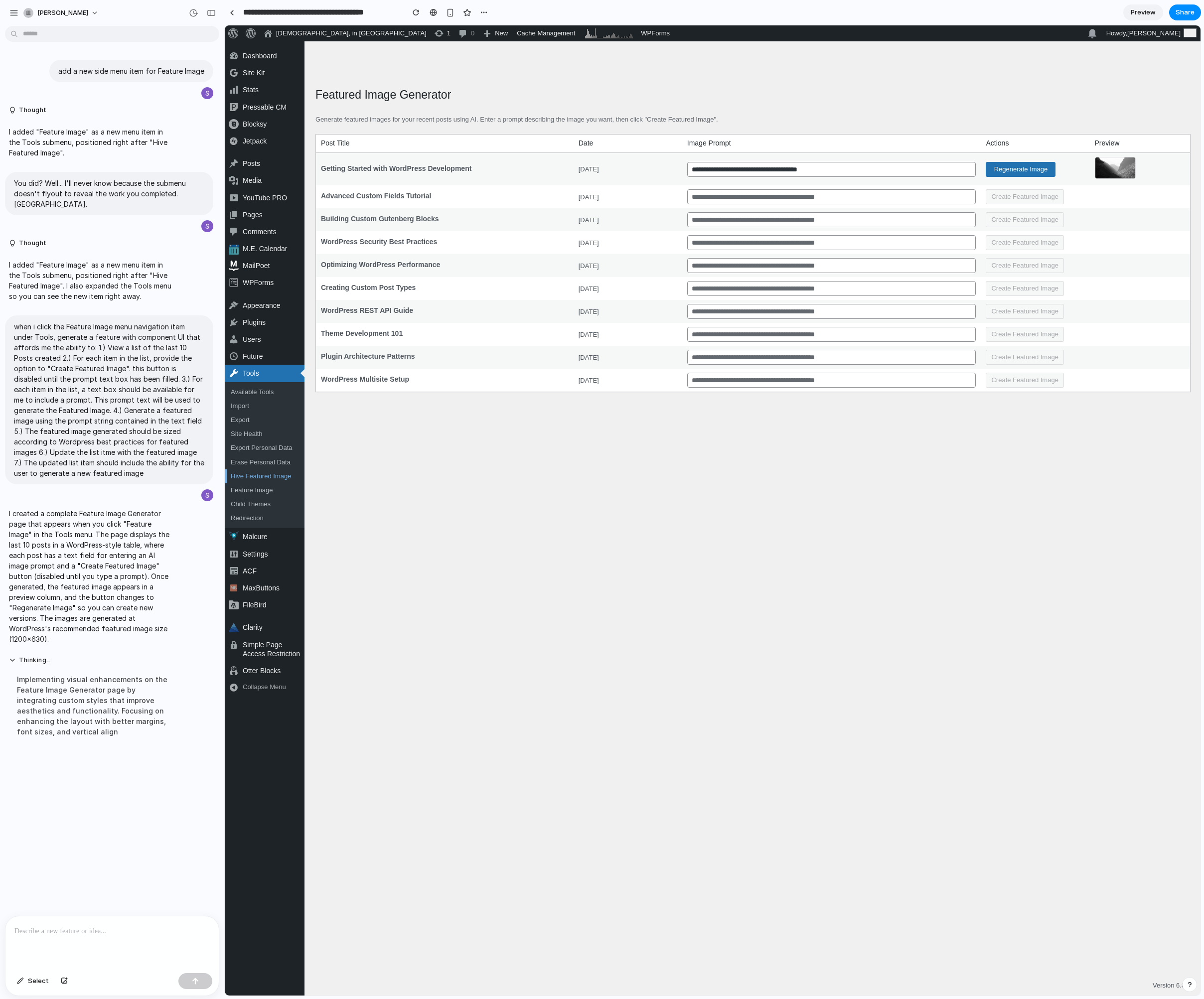
click at [269, 480] on link "Hive Featured Image" at bounding box center [264, 476] width 79 height 14
click at [14, 13] on div "button" at bounding box center [14, 13] width 9 height 9
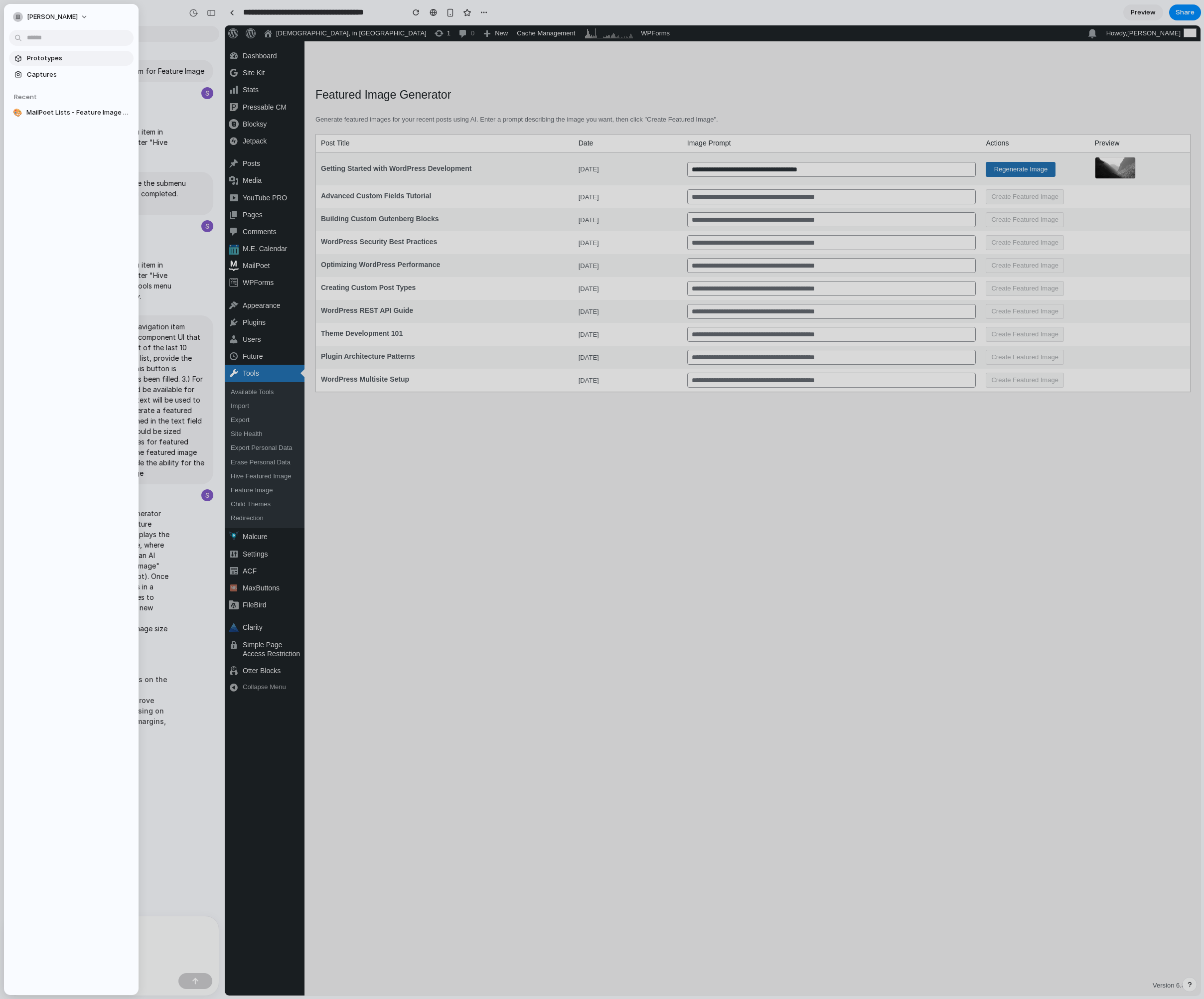
click at [39, 55] on span "Prototypes" at bounding box center [78, 58] width 102 height 10
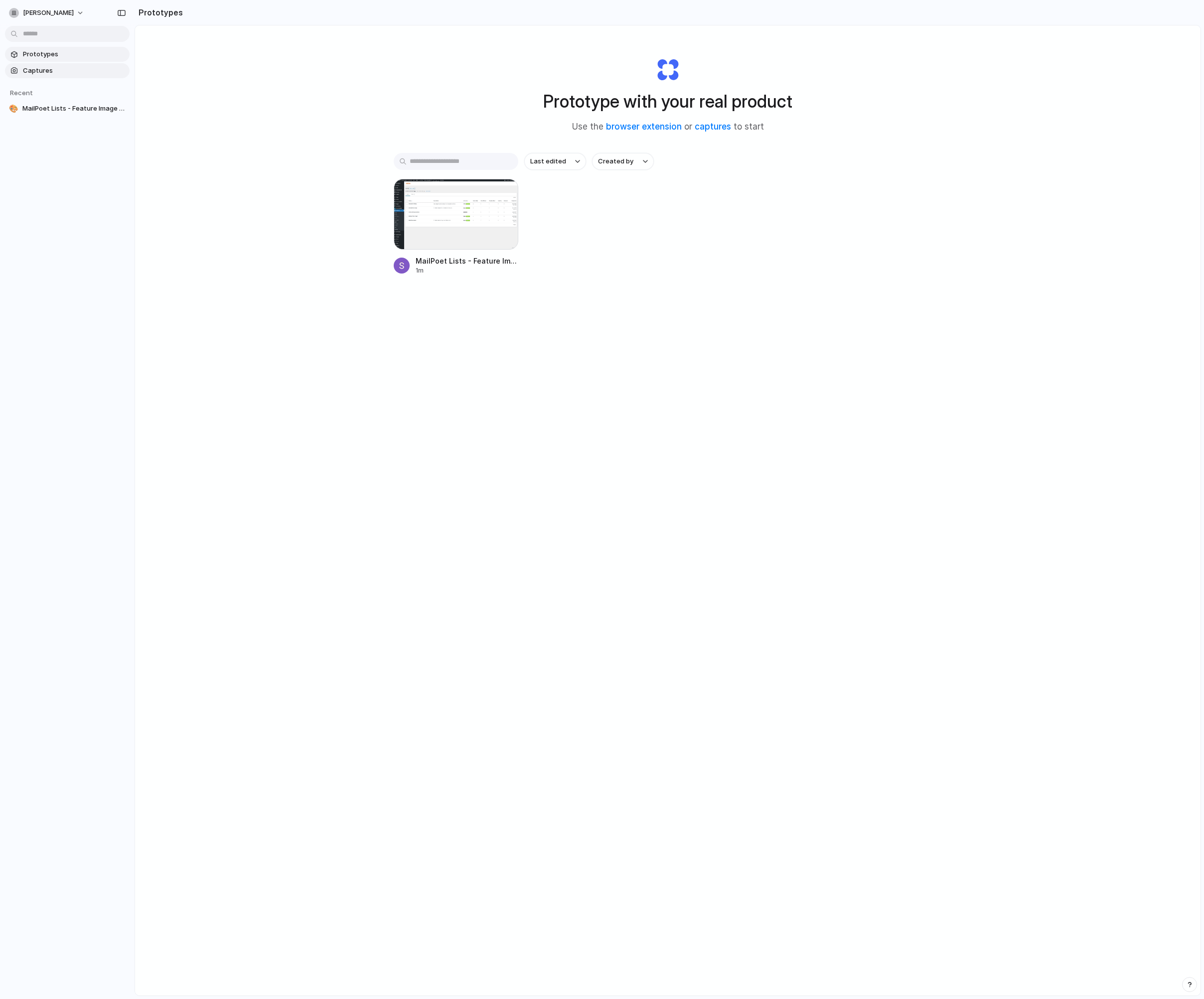
click at [58, 72] on span "Captures" at bounding box center [74, 71] width 102 height 10
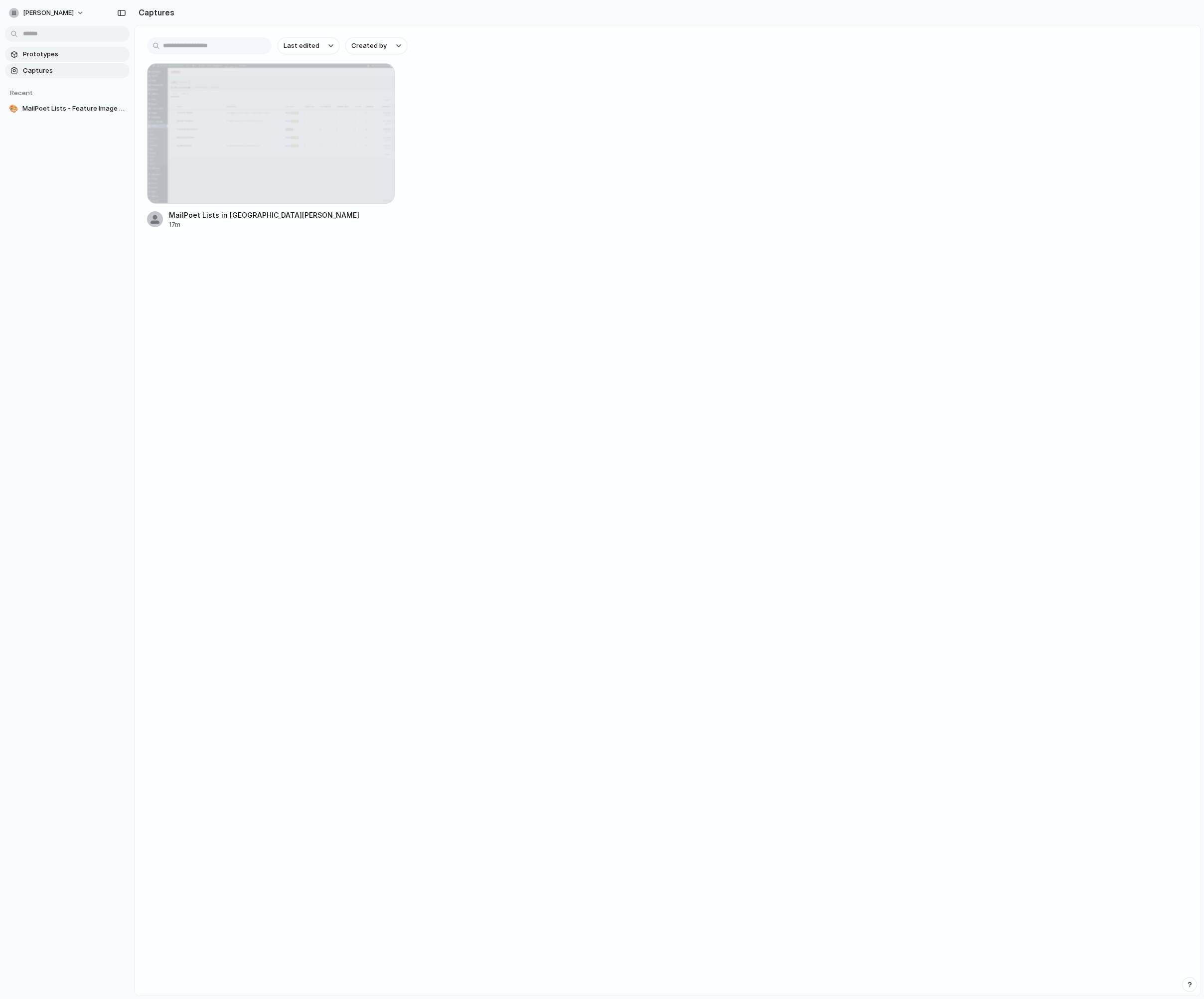
click at [53, 52] on span "Prototypes" at bounding box center [74, 53] width 102 height 10
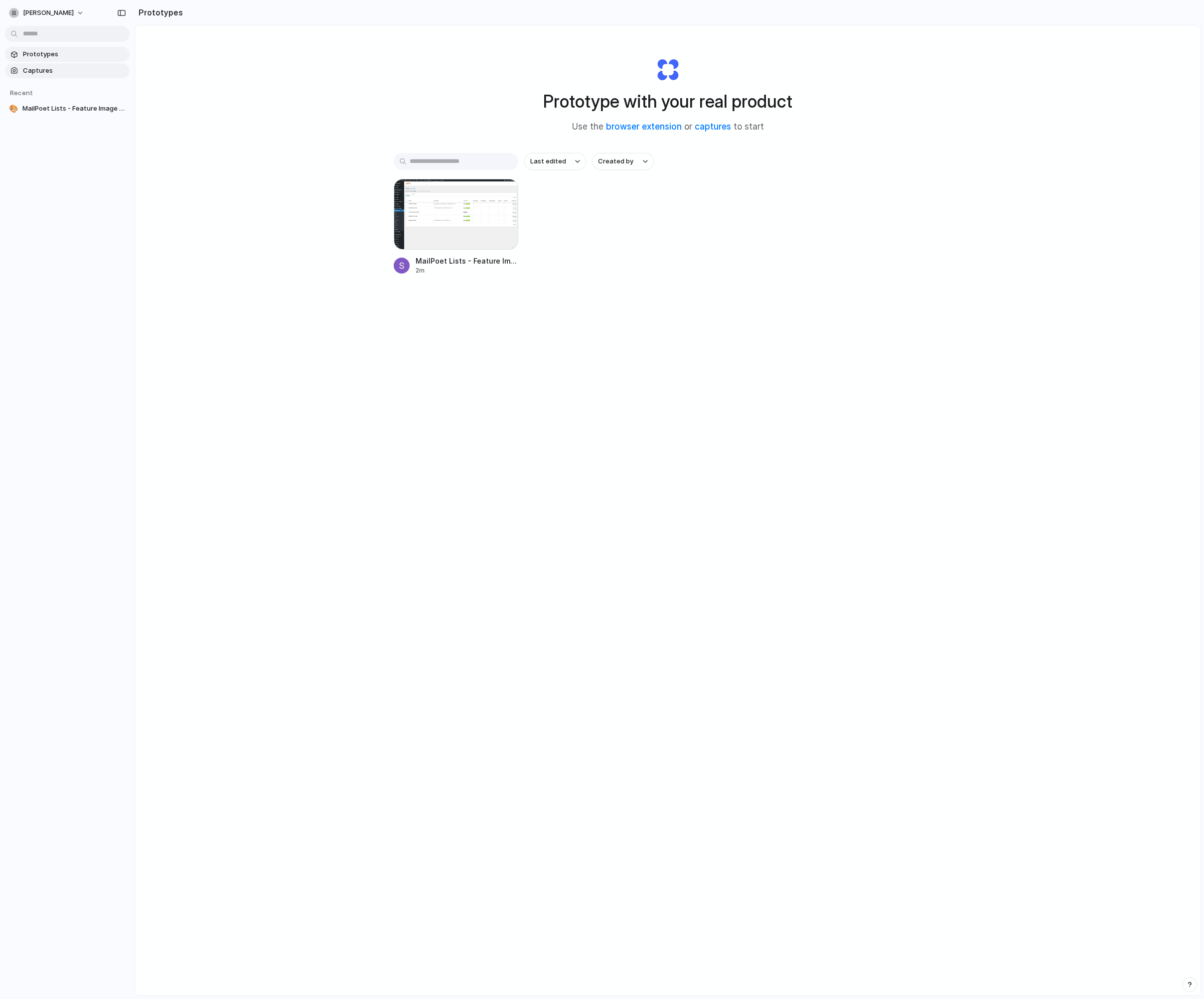
click at [39, 75] on link "Captures" at bounding box center [68, 71] width 125 height 15
